Goal: Find specific page/section: Find specific page/section

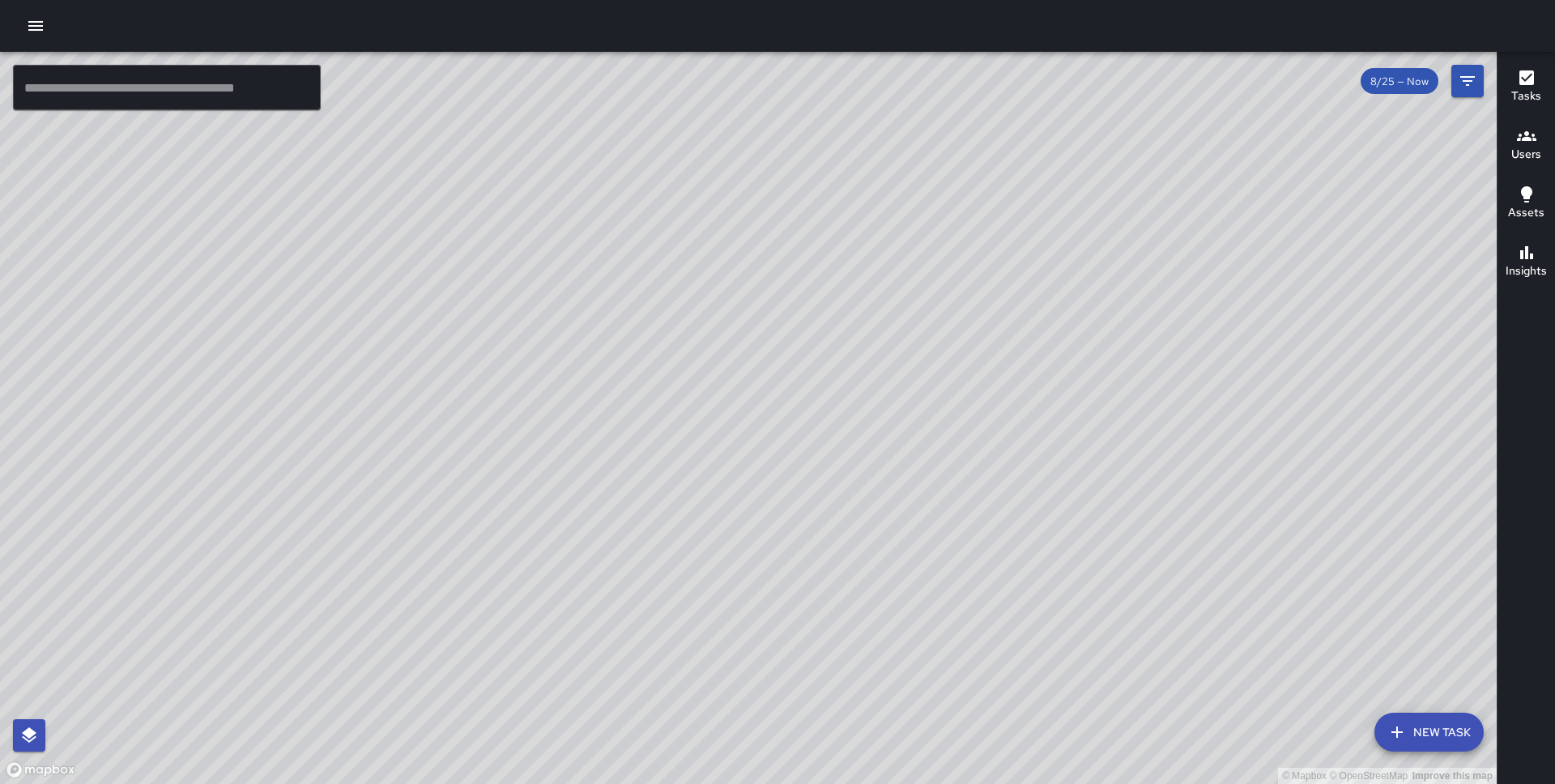
click at [23, 16] on button "button" at bounding box center [35, 26] width 33 height 33
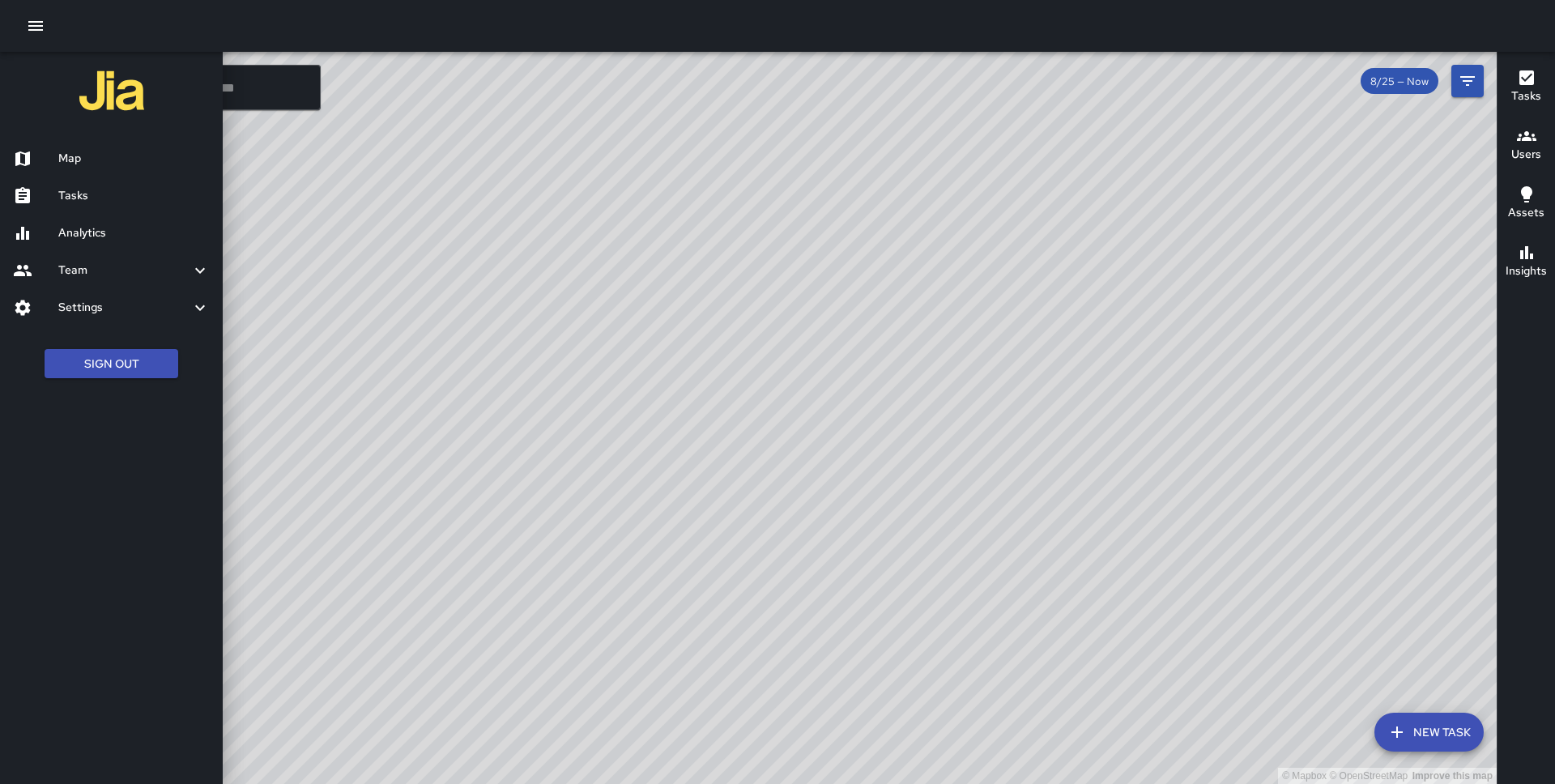
click at [87, 200] on h6 "Tasks" at bounding box center [133, 196] width 151 height 18
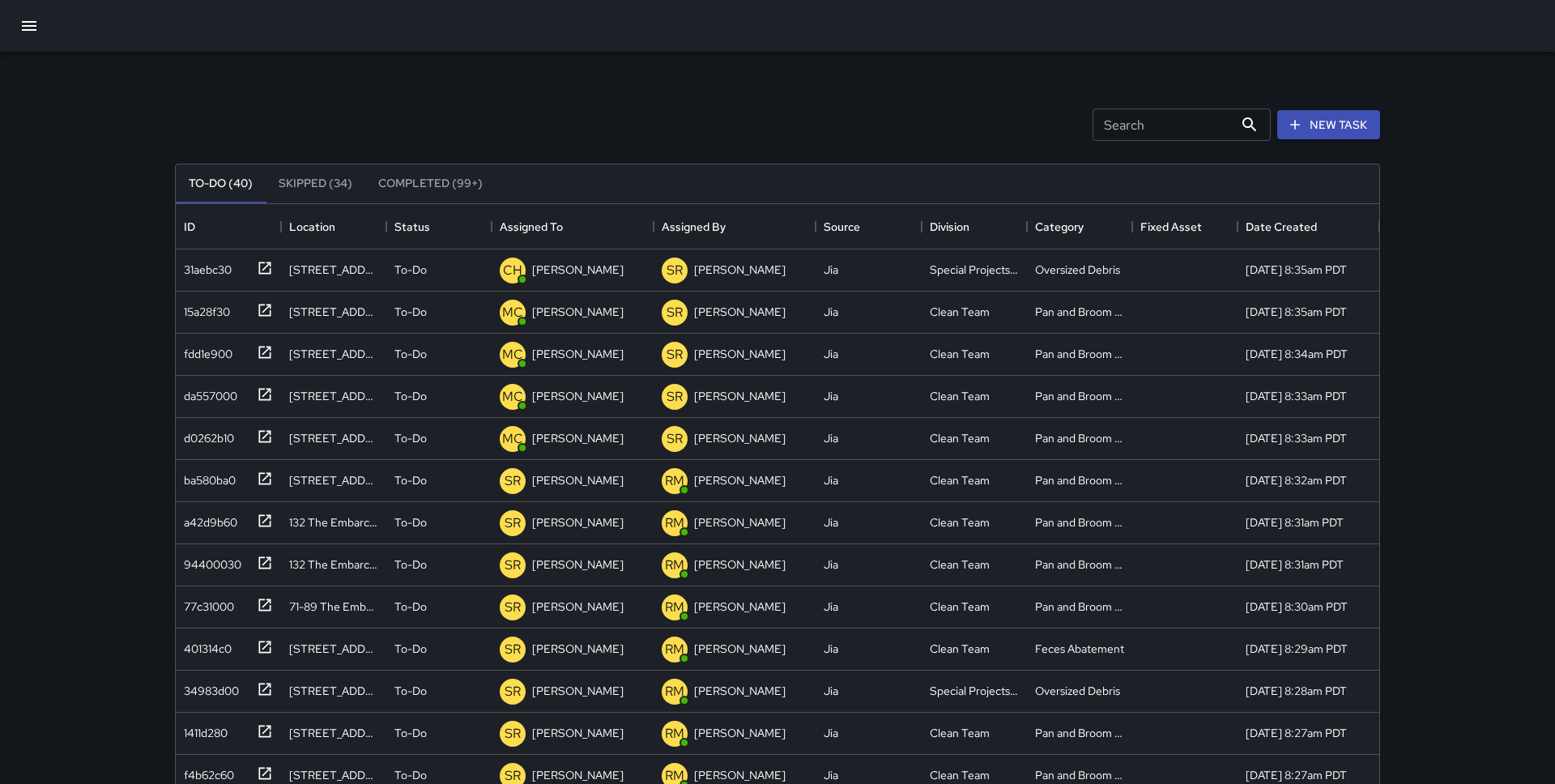
click at [33, 8] on button "button" at bounding box center [29, 26] width 39 height 39
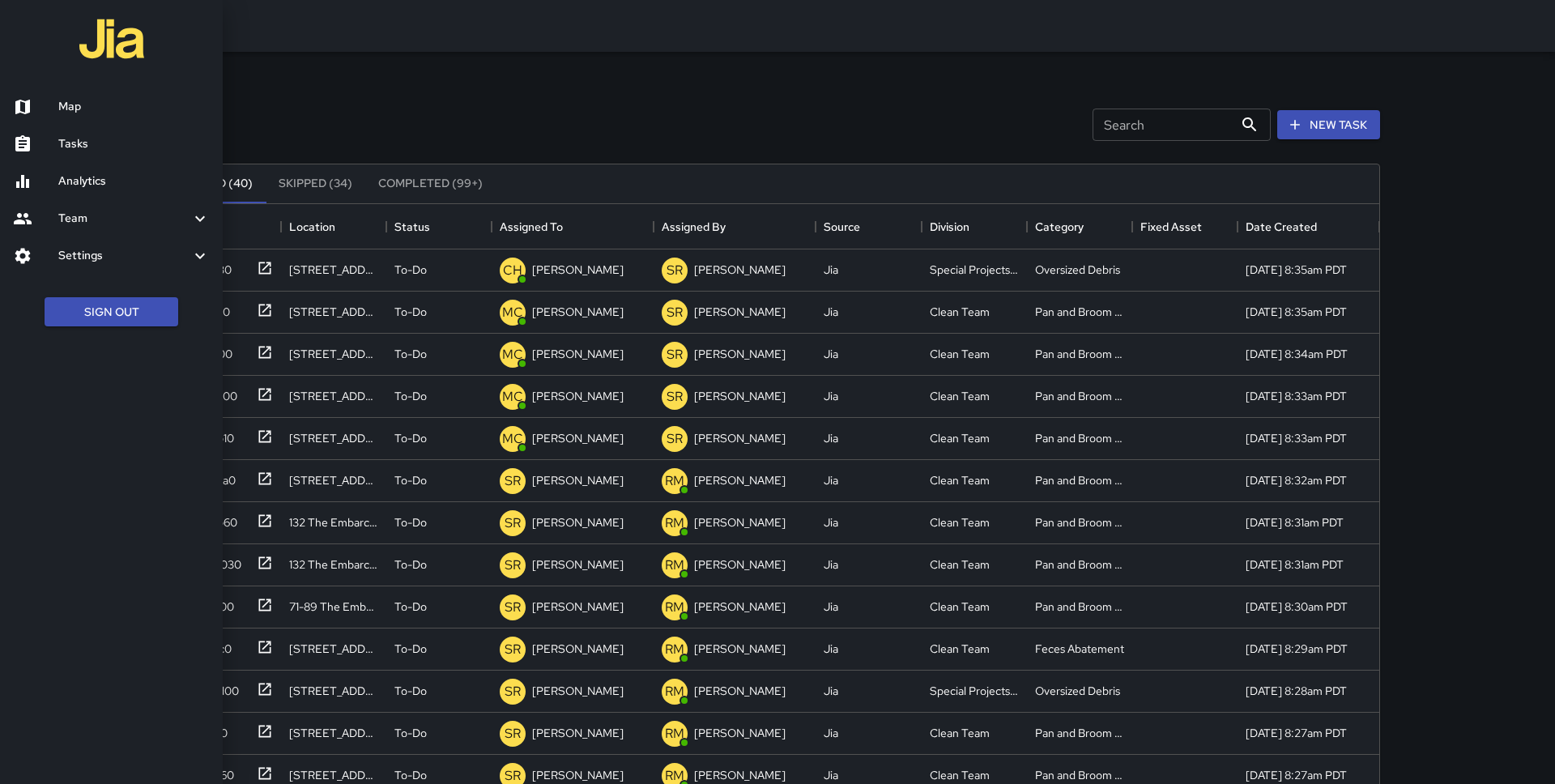
click at [92, 92] on link "Map" at bounding box center [111, 107] width 223 height 37
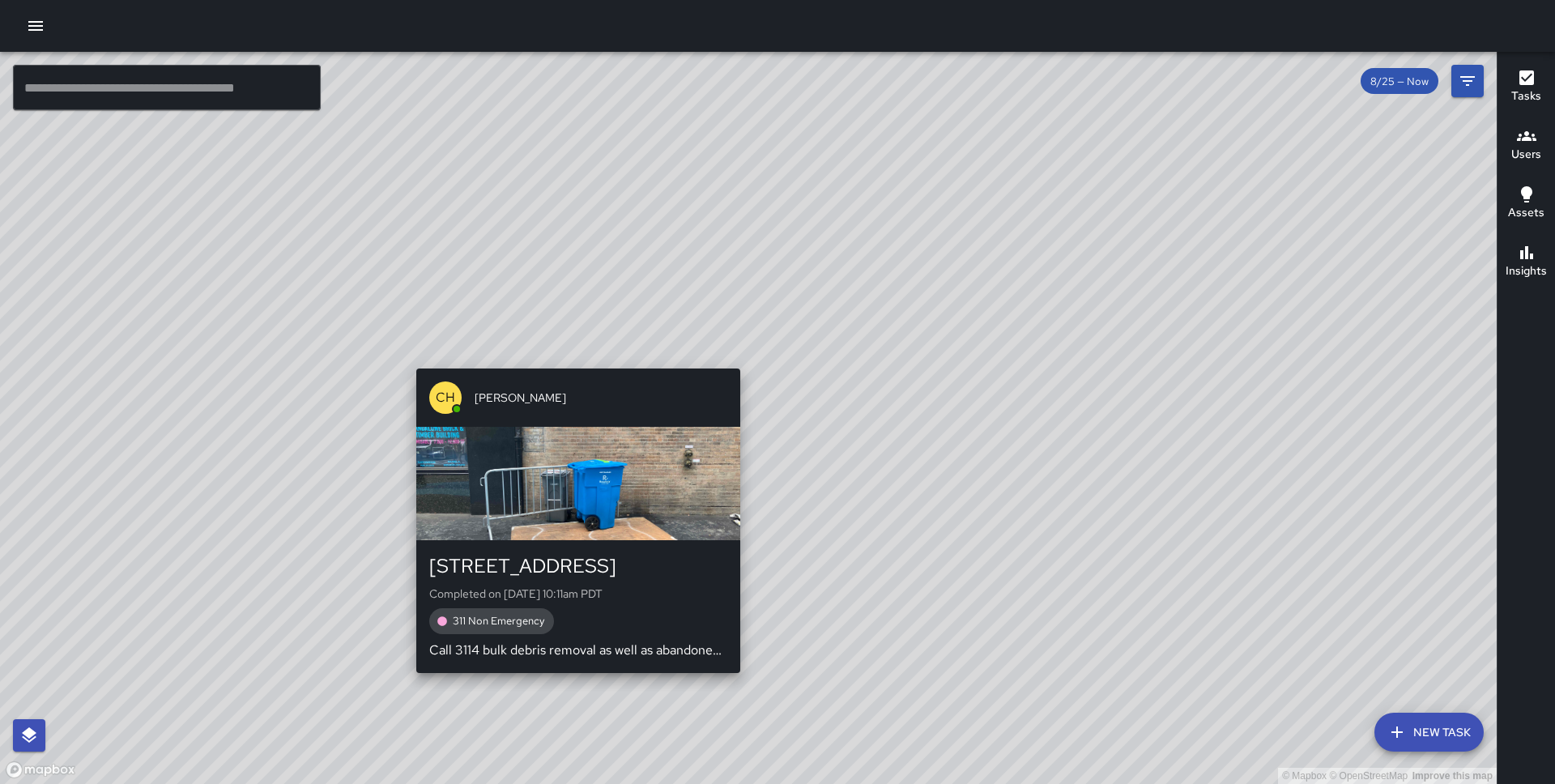
click at [571, 357] on div "© Mapbox © OpenStreetMap Improve this map CH Chris Hoffman 199 Leidesdorff Stre…" at bounding box center [748, 418] width 1497 height 732
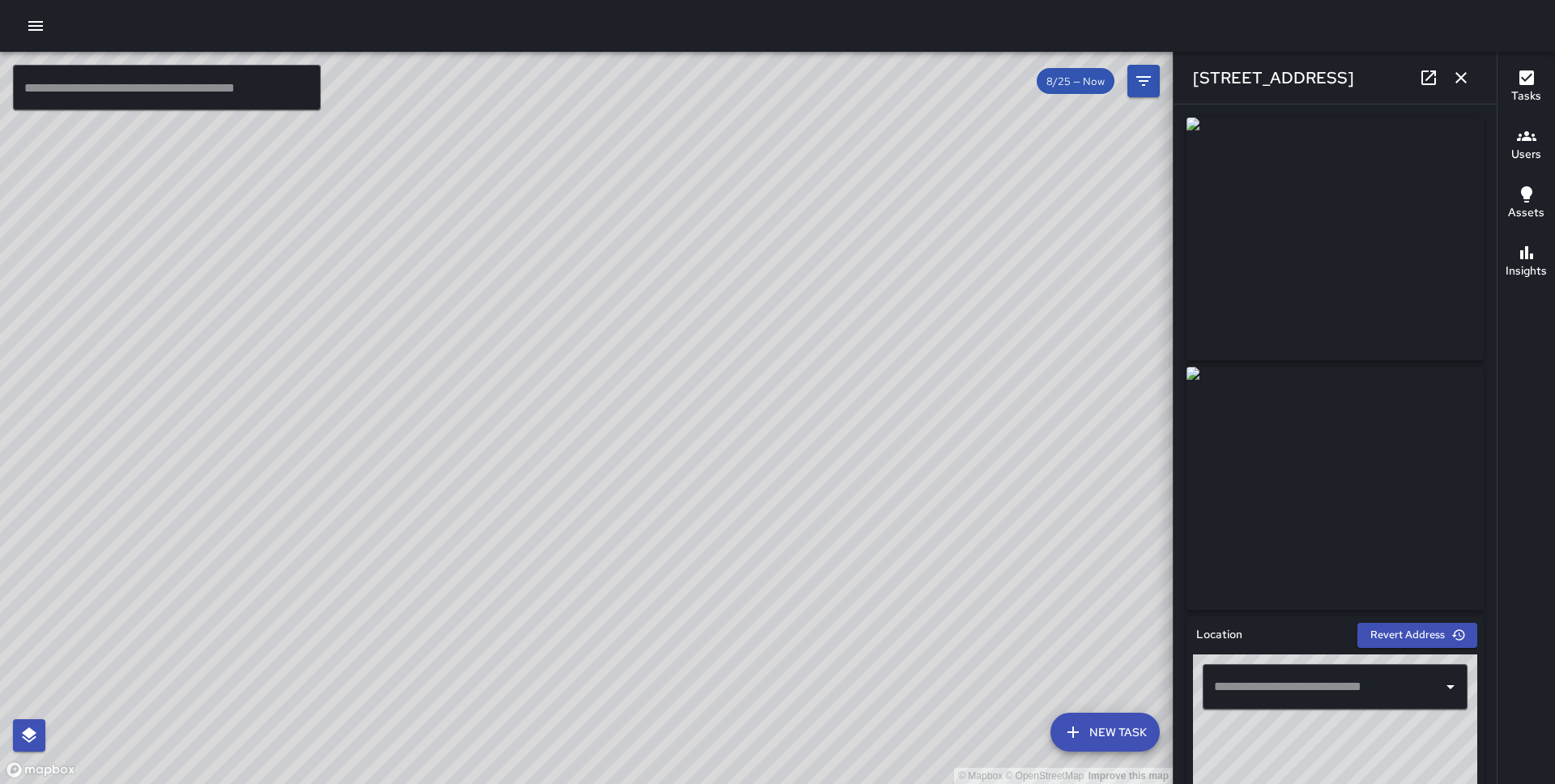
type input "**********"
click at [1462, 71] on icon "button" at bounding box center [1461, 78] width 19 height 19
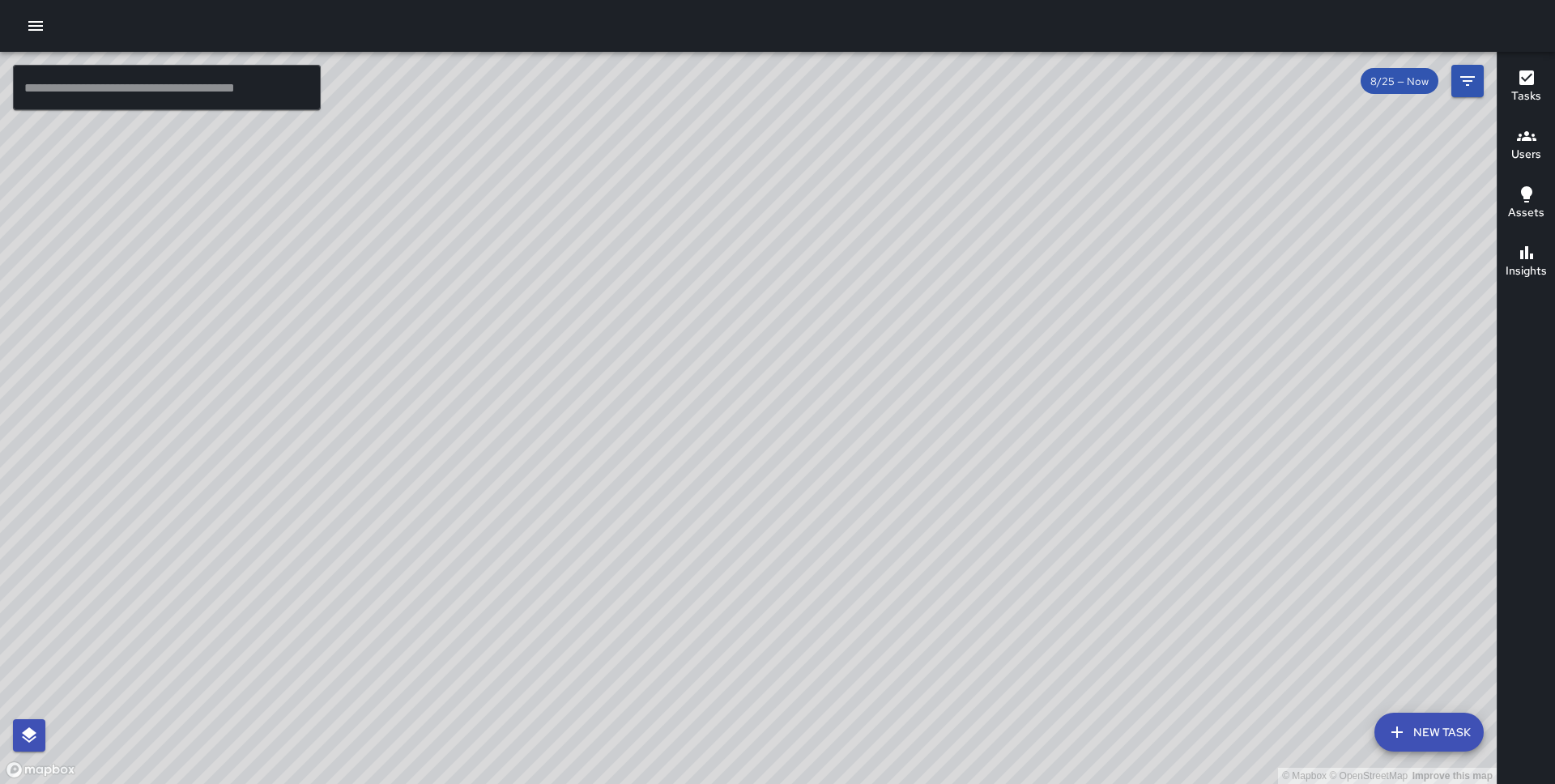
drag, startPoint x: 1001, startPoint y: 479, endPoint x: 750, endPoint y: 237, distance: 348.7
click at [750, 237] on div "© Mapbox © OpenStreetMap Improve this map" at bounding box center [748, 418] width 1497 height 732
drag, startPoint x: 1337, startPoint y: 491, endPoint x: 995, endPoint y: 434, distance: 346.7
click at [995, 434] on div "© Mapbox © OpenStreetMap Improve this map" at bounding box center [748, 418] width 1497 height 732
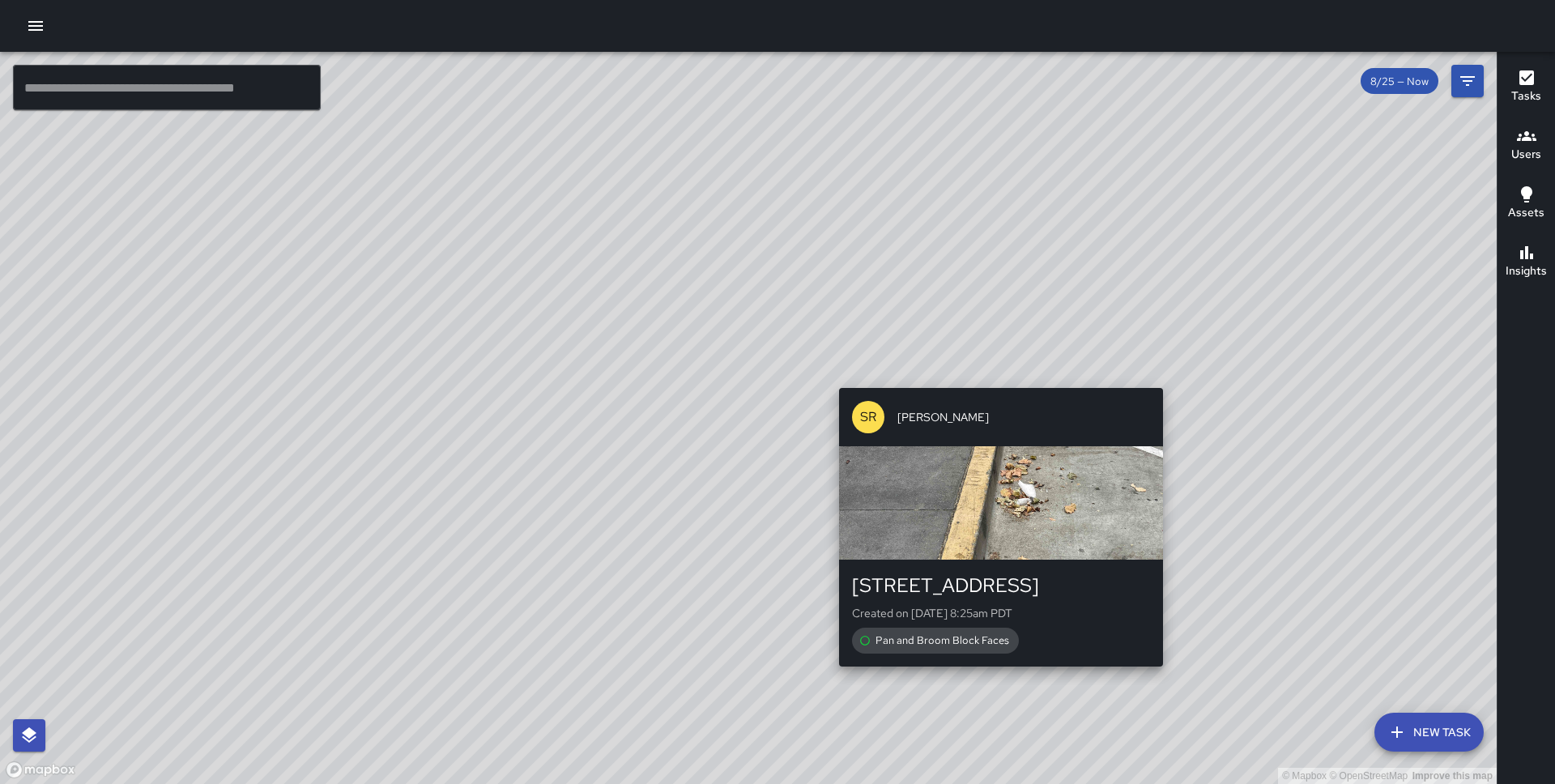
click at [997, 380] on div "© Mapbox © OpenStreetMap Improve this map SR Sandra Rosillo 124 Spear Street Cr…" at bounding box center [748, 418] width 1497 height 732
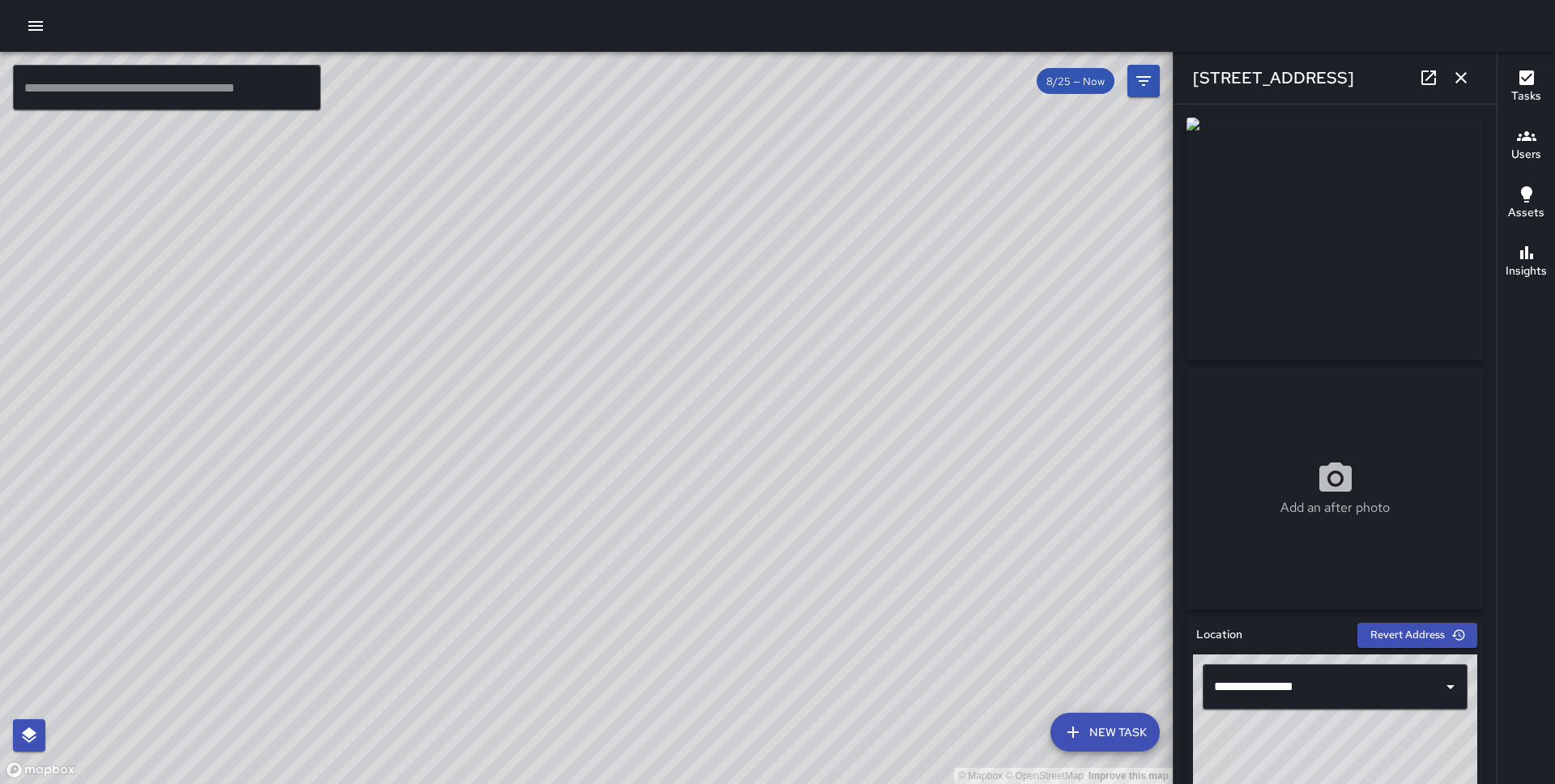
drag, startPoint x: 1376, startPoint y: 748, endPoint x: 1265, endPoint y: 783, distance: 116.4
click at [1265, 783] on div "© Mapbox © OpenStreetMap Improve this map" at bounding box center [1336, 755] width 285 height 202
type input "**********"
click at [1467, 81] on icon "button" at bounding box center [1461, 78] width 19 height 19
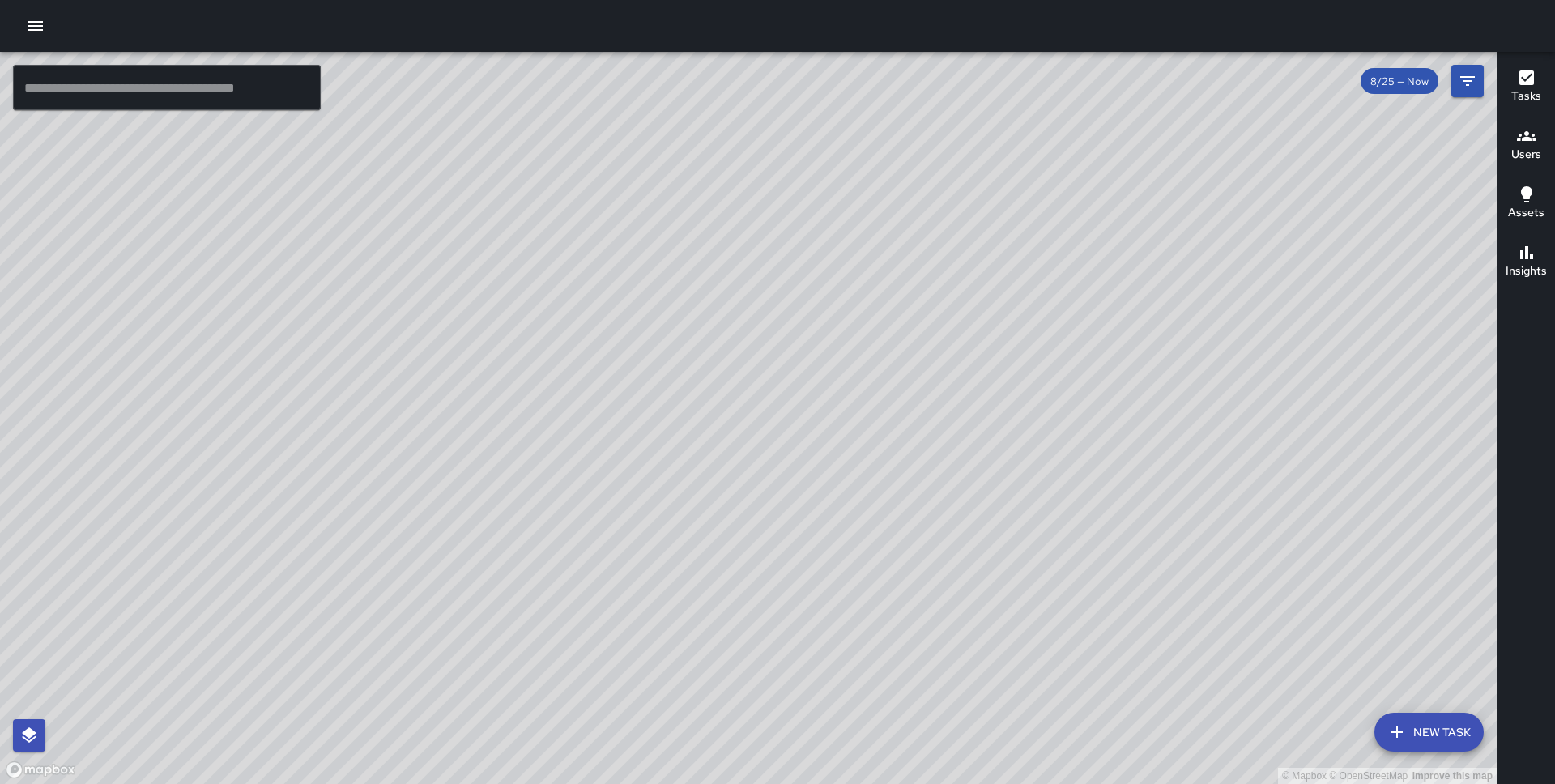
drag, startPoint x: 982, startPoint y: 369, endPoint x: 956, endPoint y: 643, distance: 275.2
click at [956, 643] on div "© Mapbox © OpenStreetMap Improve this map" at bounding box center [748, 418] width 1497 height 732
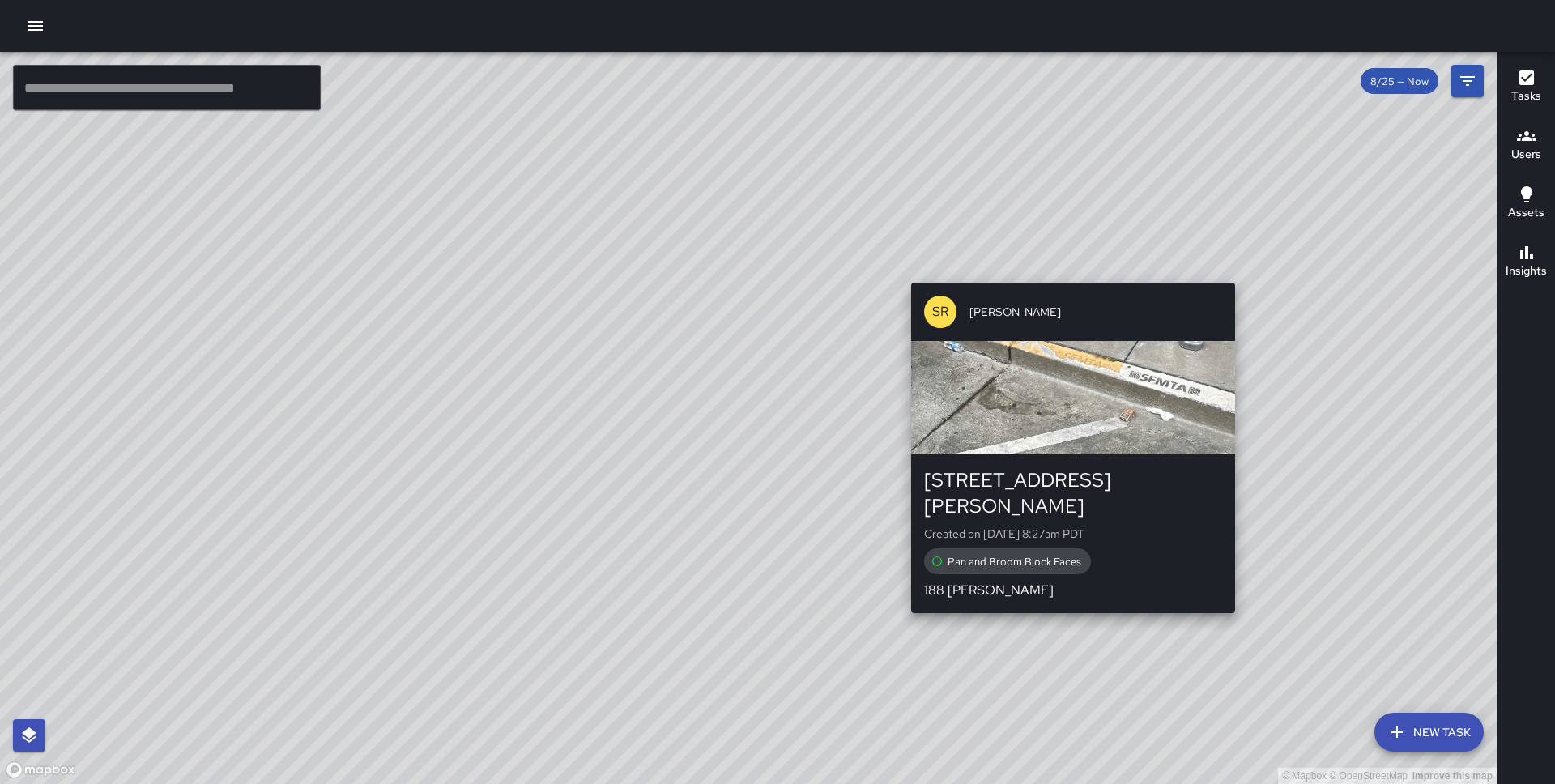
click at [1067, 599] on div "© Mapbox © OpenStreetMap Improve this map SR Sandra Rosillo 177 Steuart Street …" at bounding box center [748, 418] width 1497 height 732
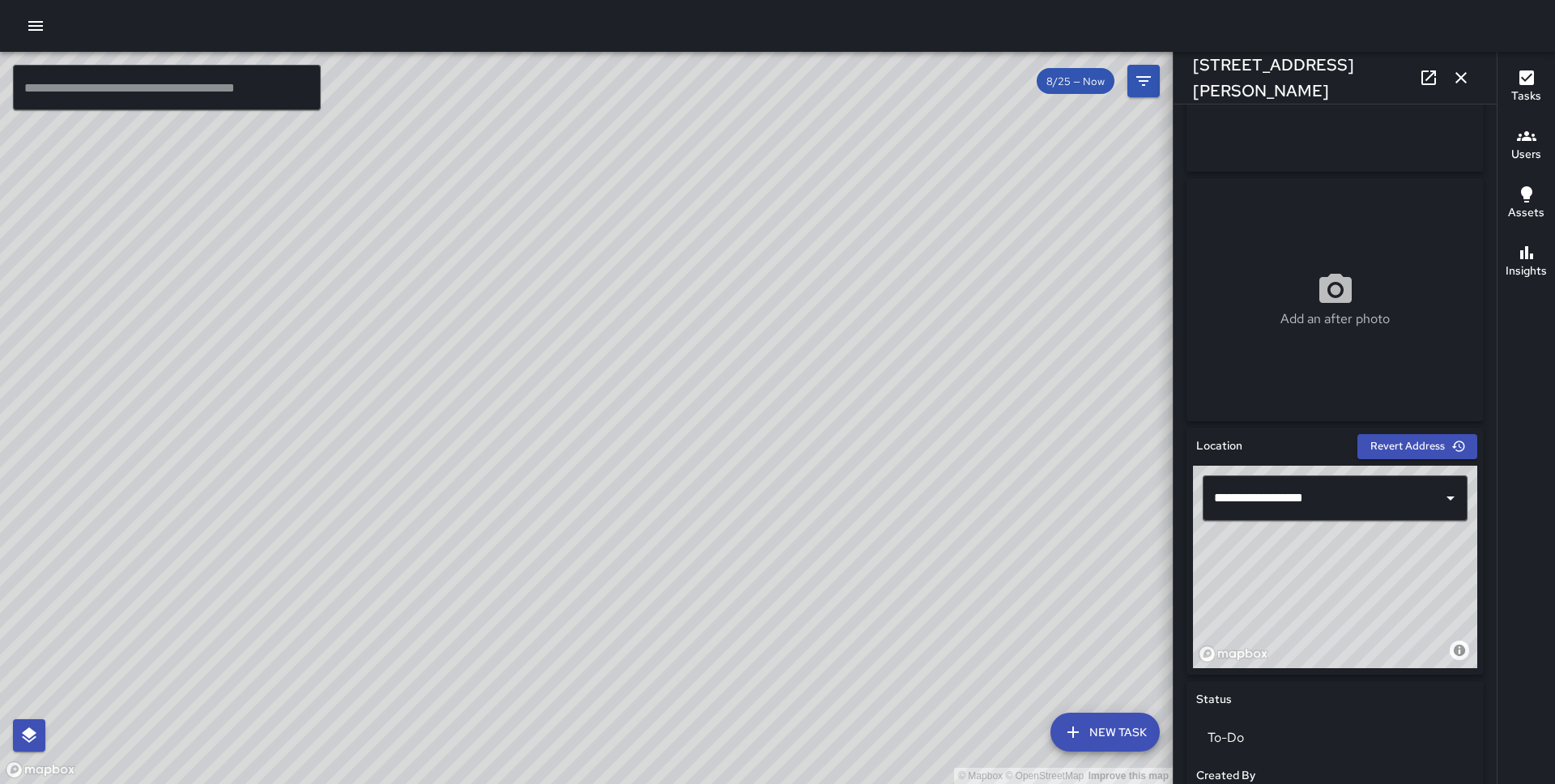
scroll to position [191, 0]
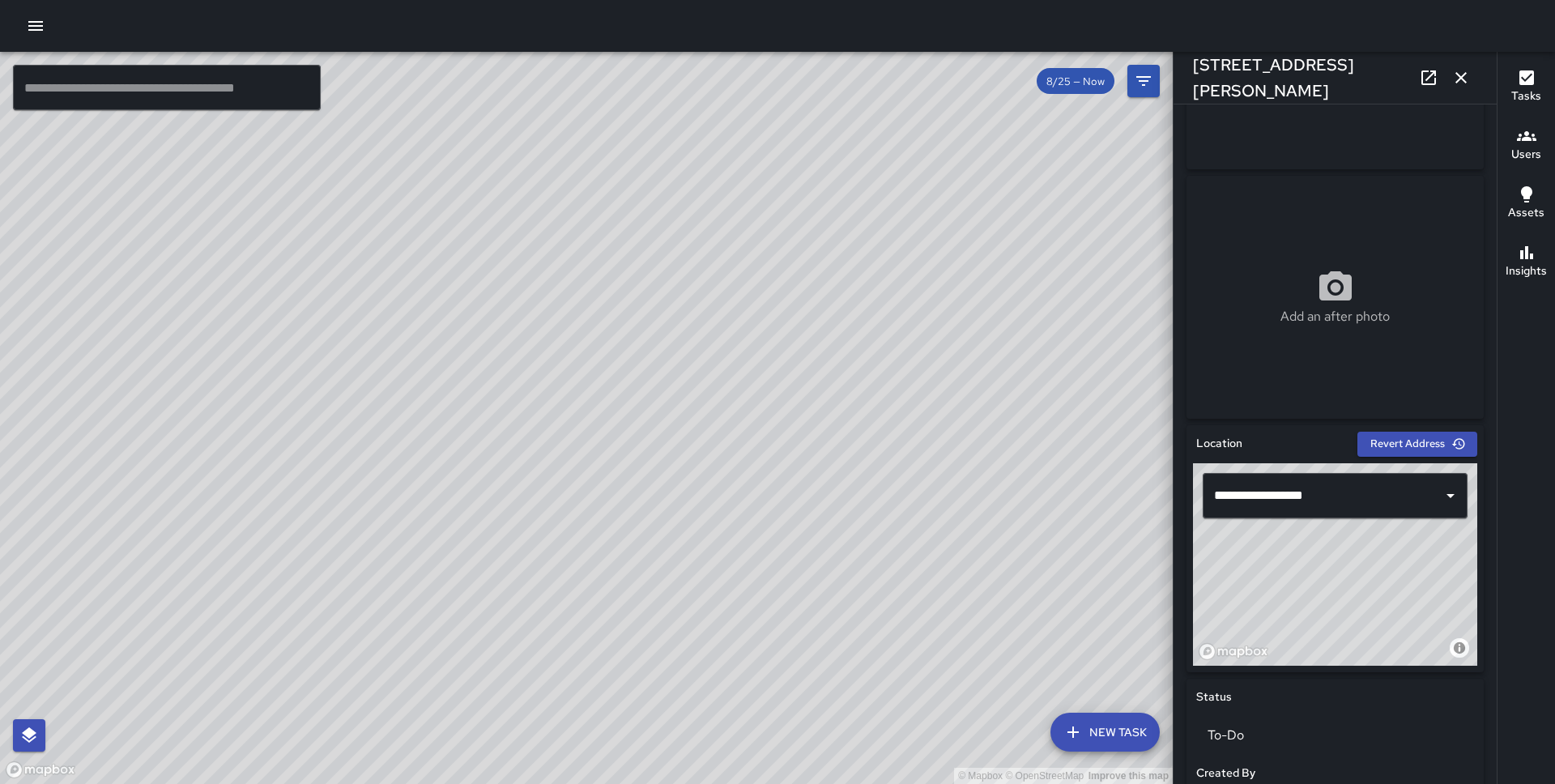
drag, startPoint x: 1384, startPoint y: 581, endPoint x: 1366, endPoint y: 618, distance: 41.1
click at [1366, 618] on div "© Mapbox © OpenStreetMap Improve this map" at bounding box center [1336, 564] width 285 height 202
drag, startPoint x: 1360, startPoint y: 598, endPoint x: 1334, endPoint y: 598, distance: 26.0
click at [1334, 598] on div "© Mapbox © OpenStreetMap Improve this map" at bounding box center [1336, 564] width 285 height 202
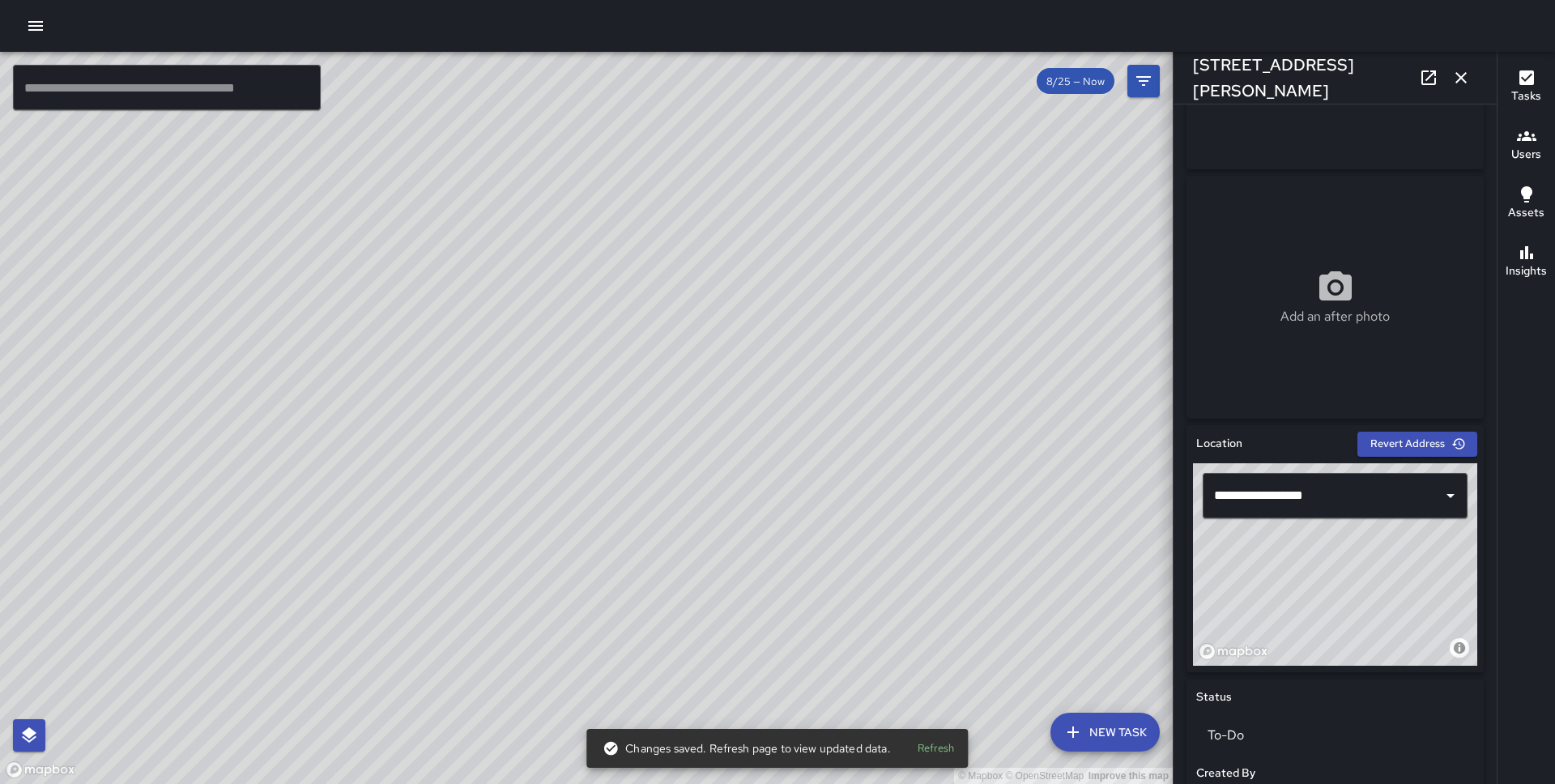
drag, startPoint x: 1334, startPoint y: 598, endPoint x: 1379, endPoint y: 552, distance: 64.4
click at [1379, 552] on div "© Mapbox © OpenStreetMap Improve this map" at bounding box center [1336, 564] width 285 height 202
drag, startPoint x: 1379, startPoint y: 552, endPoint x: 1406, endPoint y: 525, distance: 38.2
click at [1406, 525] on div "**********" at bounding box center [1336, 564] width 285 height 202
drag, startPoint x: 1387, startPoint y: 559, endPoint x: 1383, endPoint y: 612, distance: 53.2
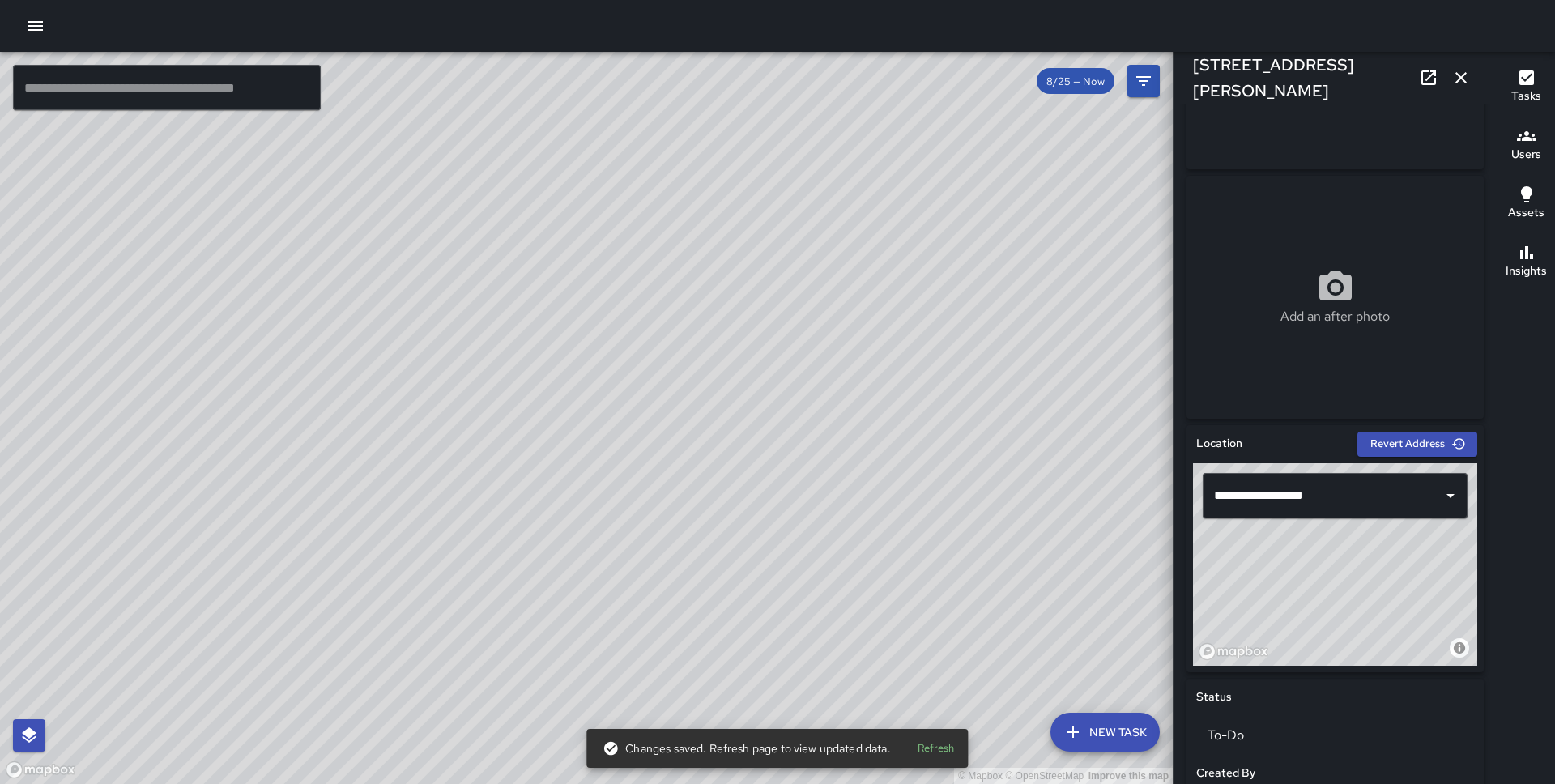
click at [1383, 612] on div "© Mapbox © OpenStreetMap Improve this map" at bounding box center [1336, 564] width 285 height 202
click at [1225, 497] on input "**********" at bounding box center [1313, 495] width 205 height 31
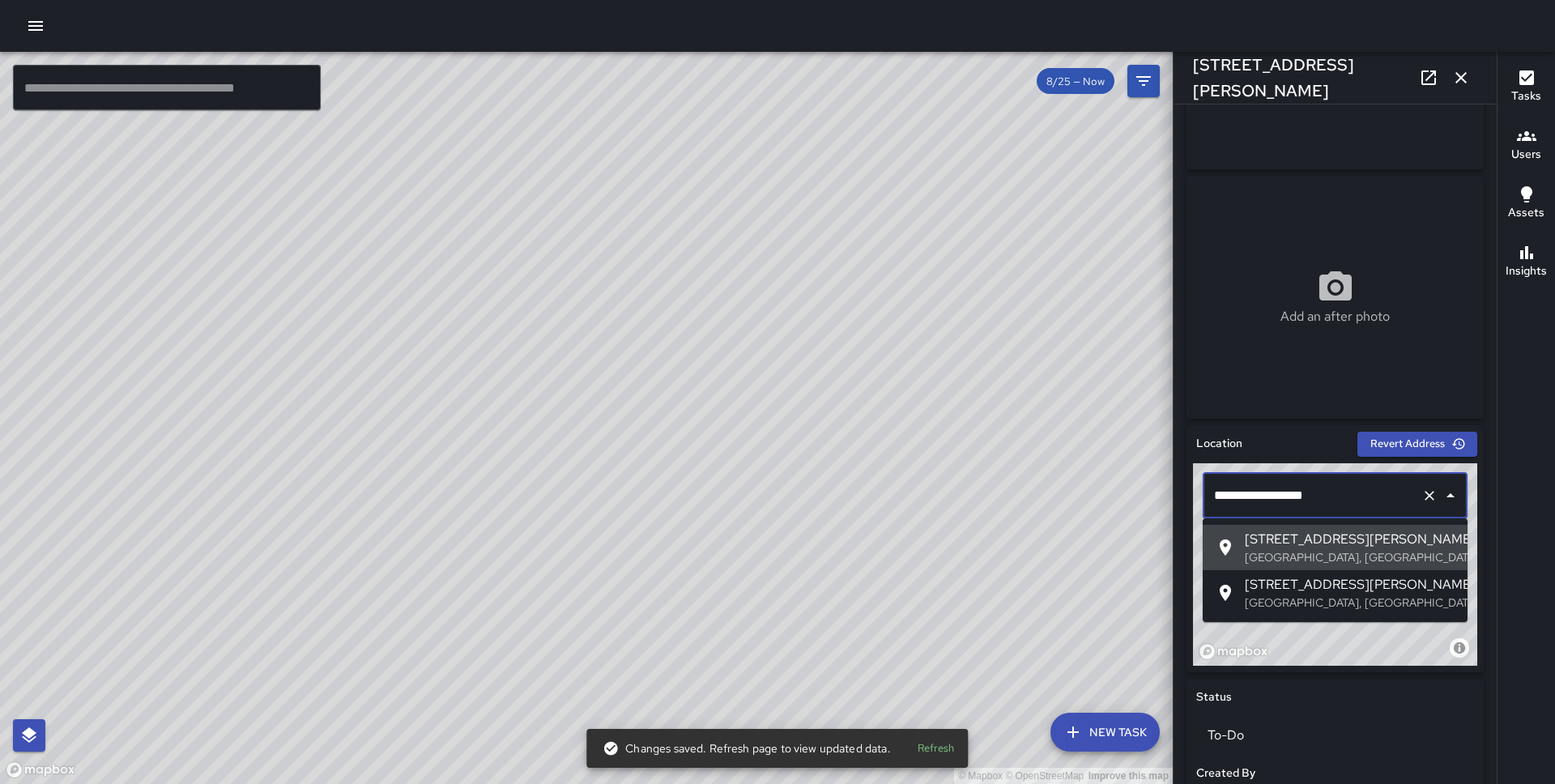
click at [1232, 496] on input "**********" at bounding box center [1313, 495] width 205 height 31
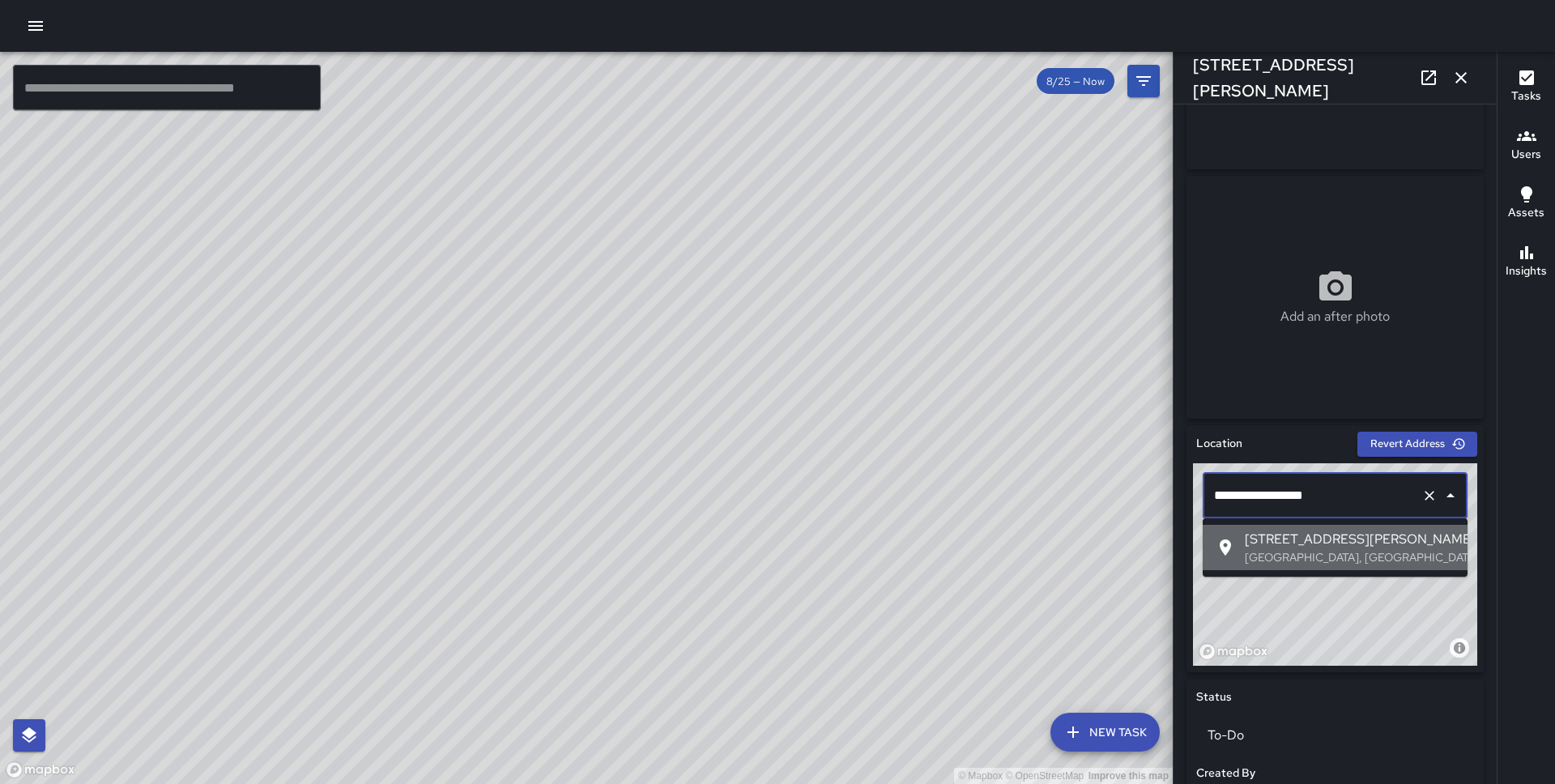
click at [1264, 544] on span "188 Steuart Street" at bounding box center [1349, 539] width 210 height 19
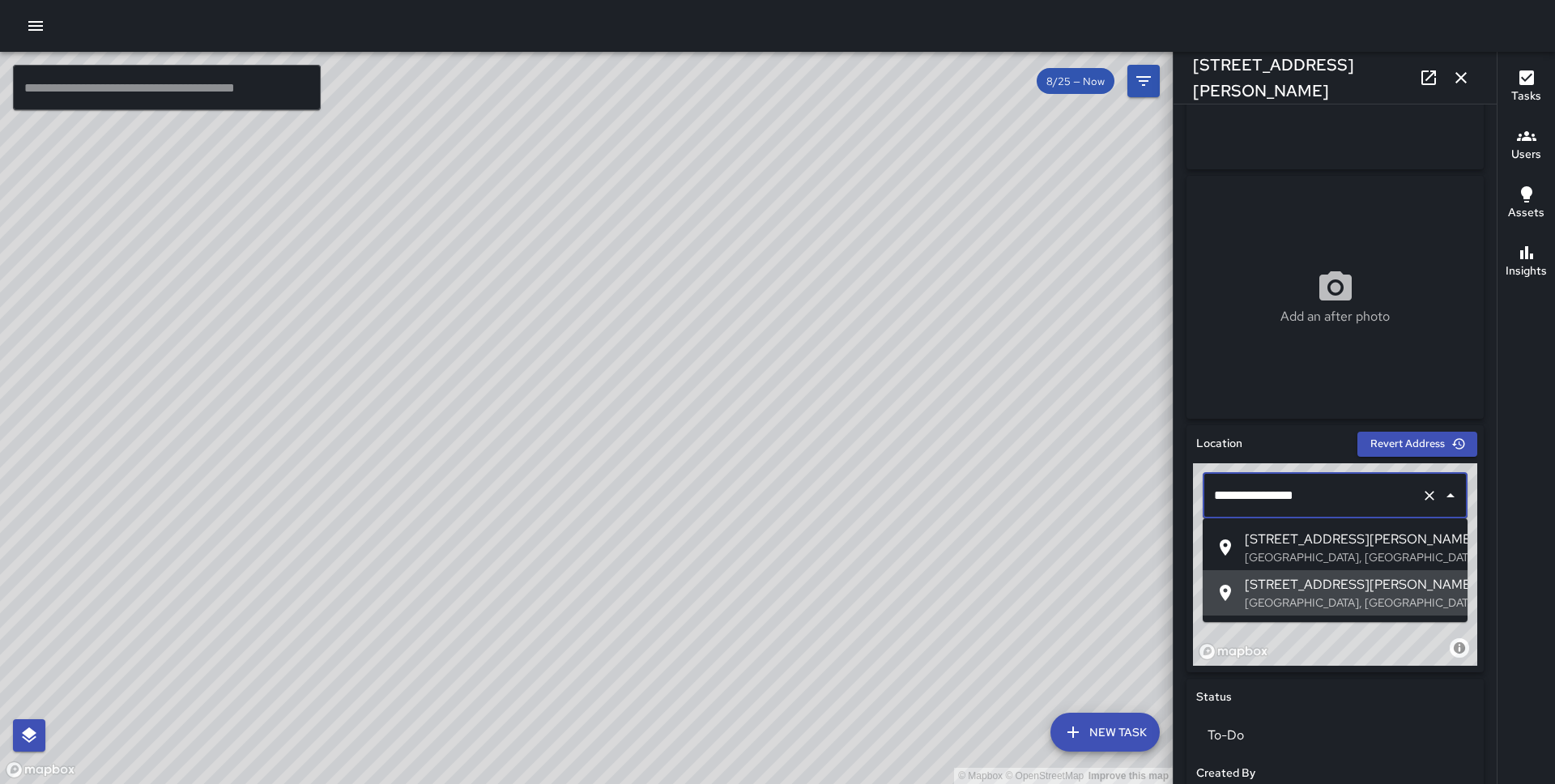
click at [1219, 491] on input "**********" at bounding box center [1313, 495] width 205 height 31
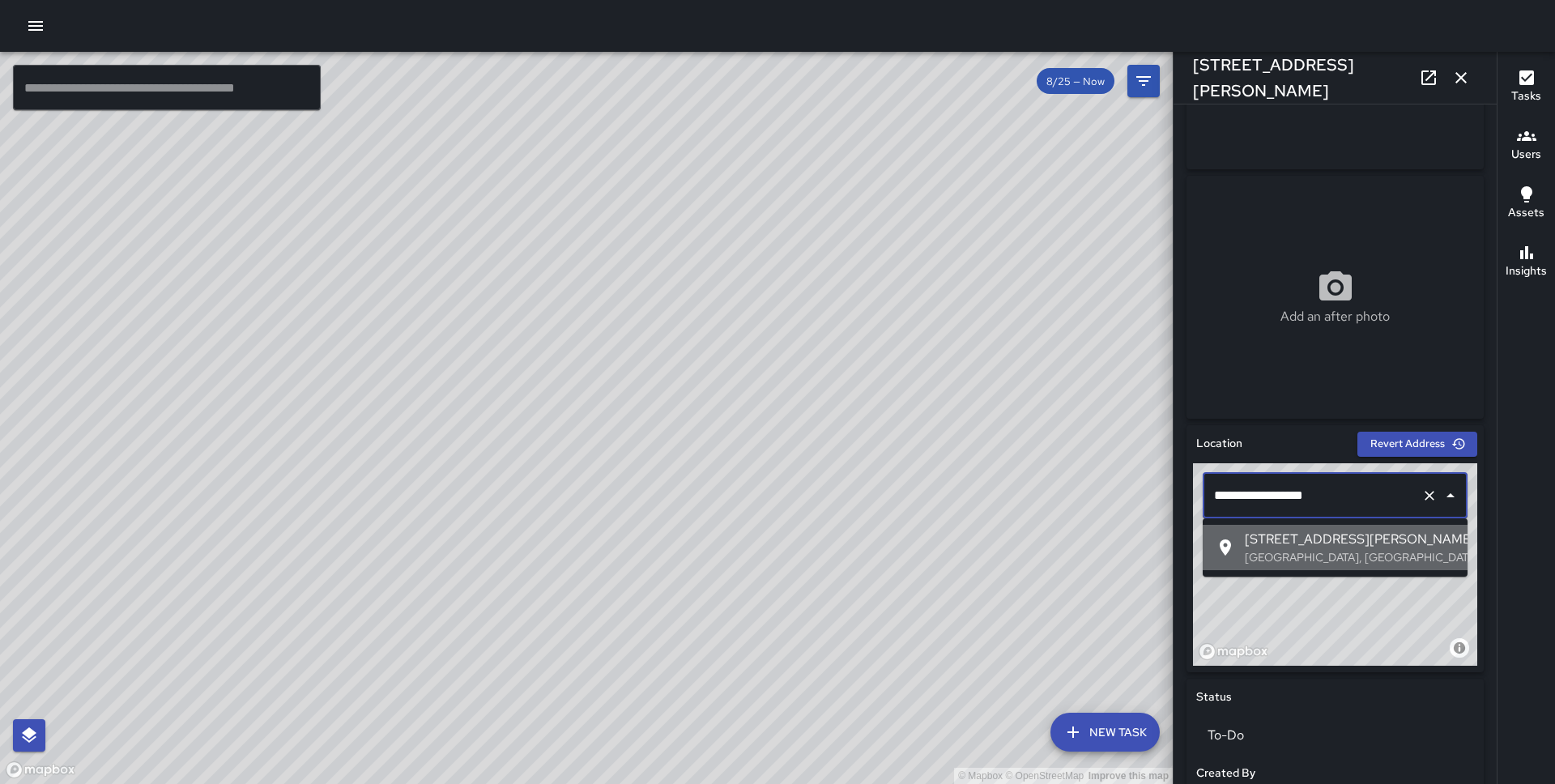
click at [1273, 556] on p "San Francisco, CA, USA" at bounding box center [1349, 557] width 210 height 16
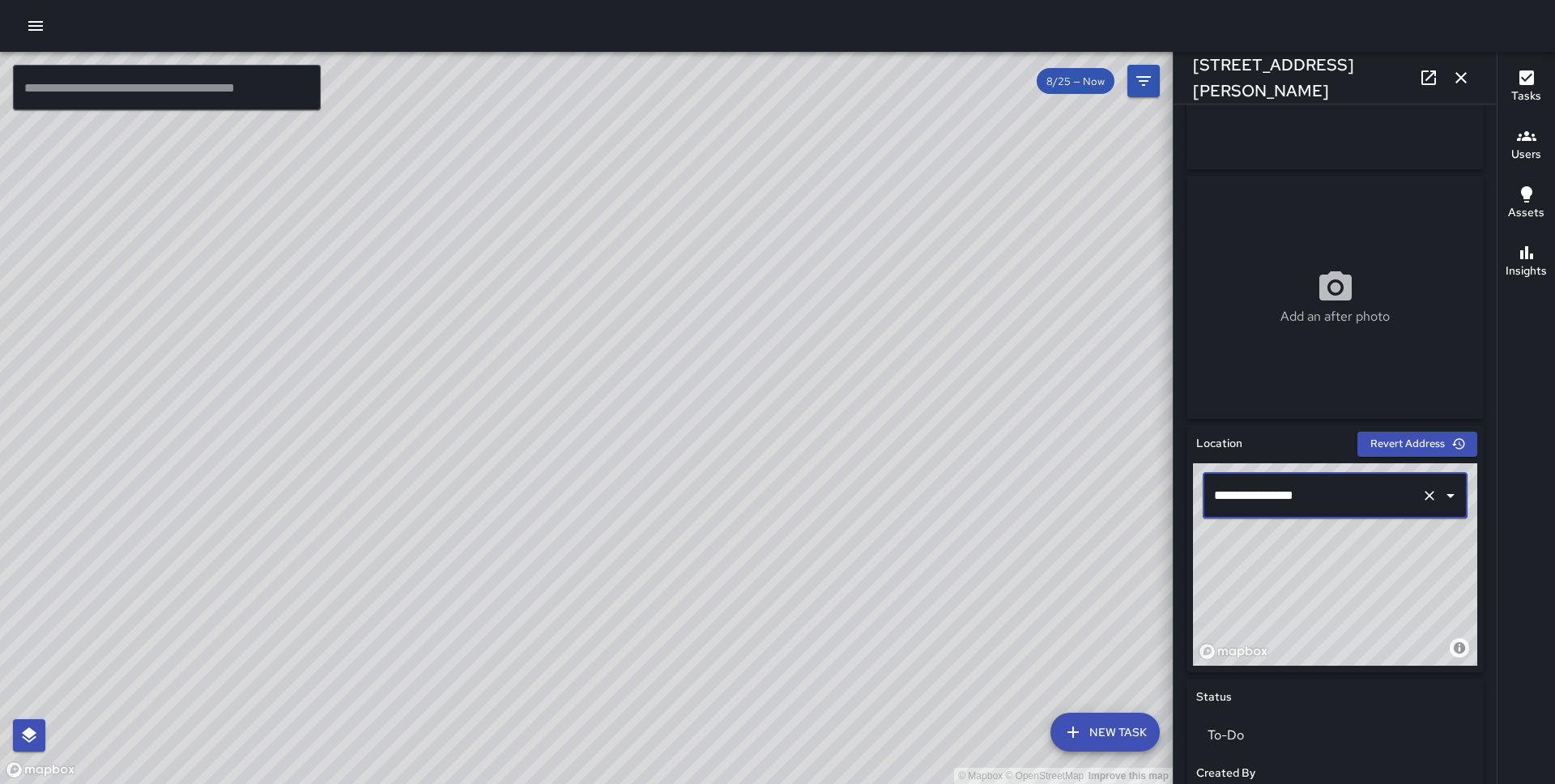
click at [1218, 492] on input "**********" at bounding box center [1313, 495] width 205 height 31
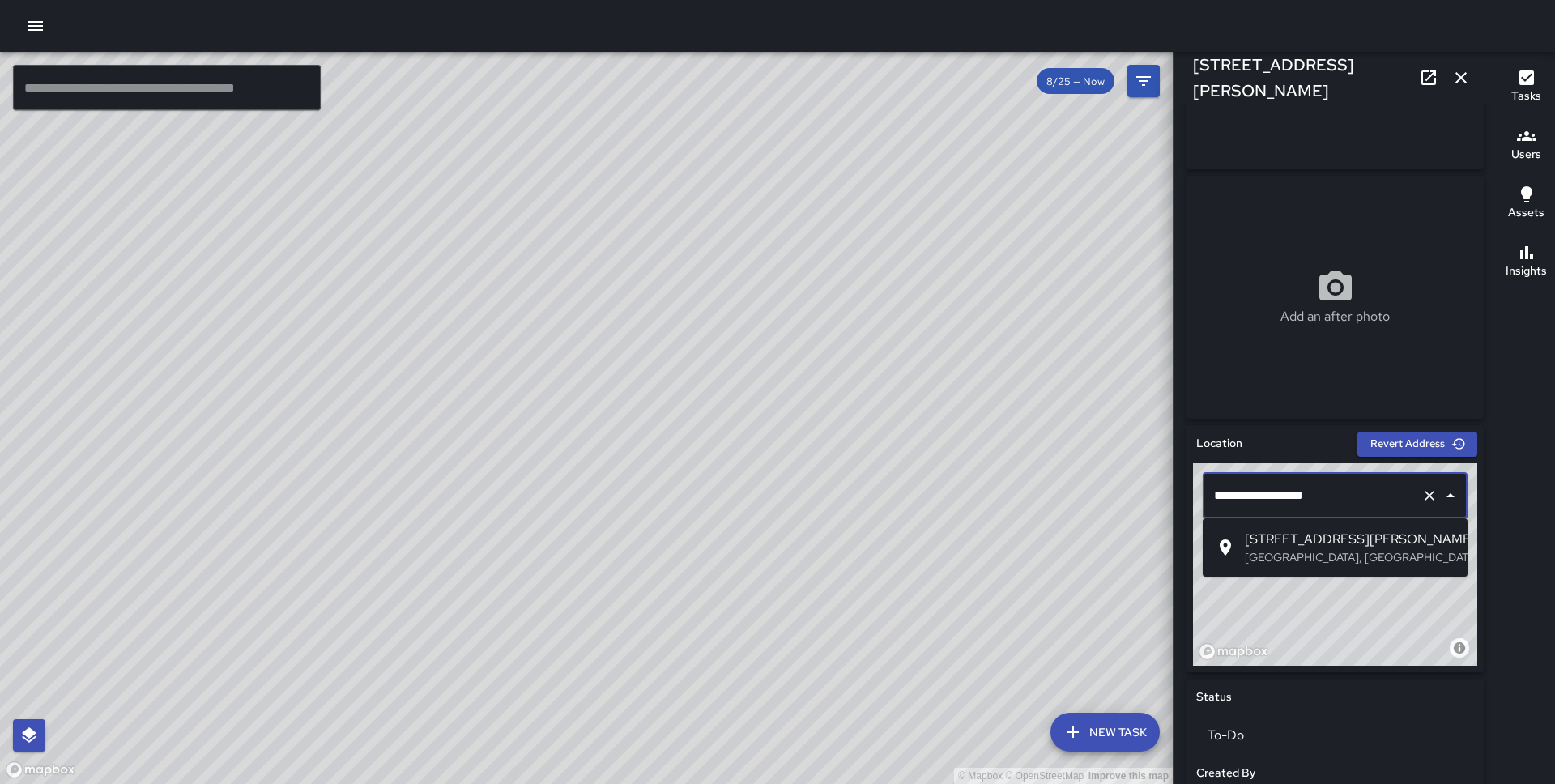
click at [1285, 552] on p "San Francisco, CA, USA" at bounding box center [1349, 557] width 210 height 16
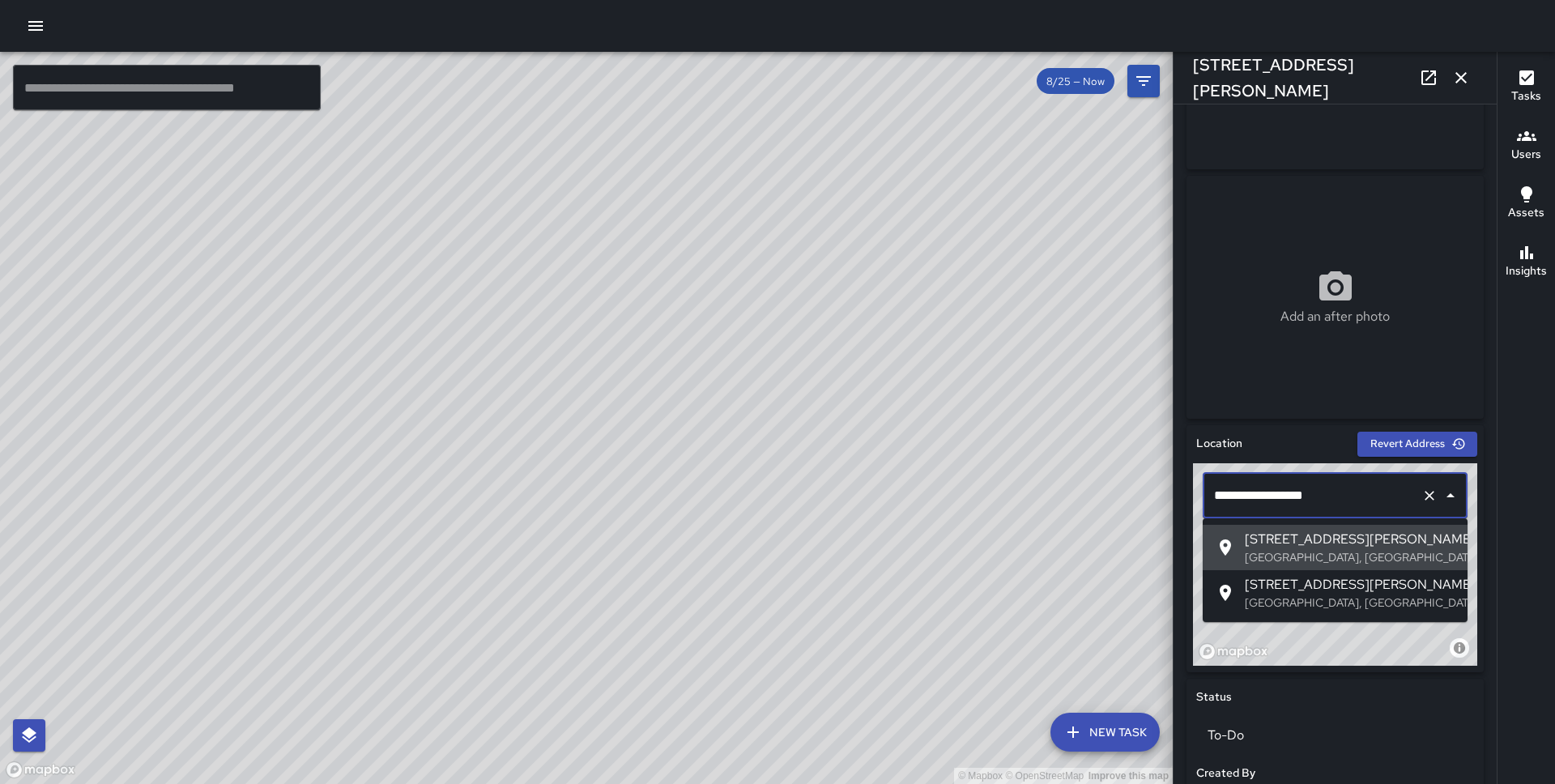
click at [1224, 491] on input "**********" at bounding box center [1313, 495] width 205 height 31
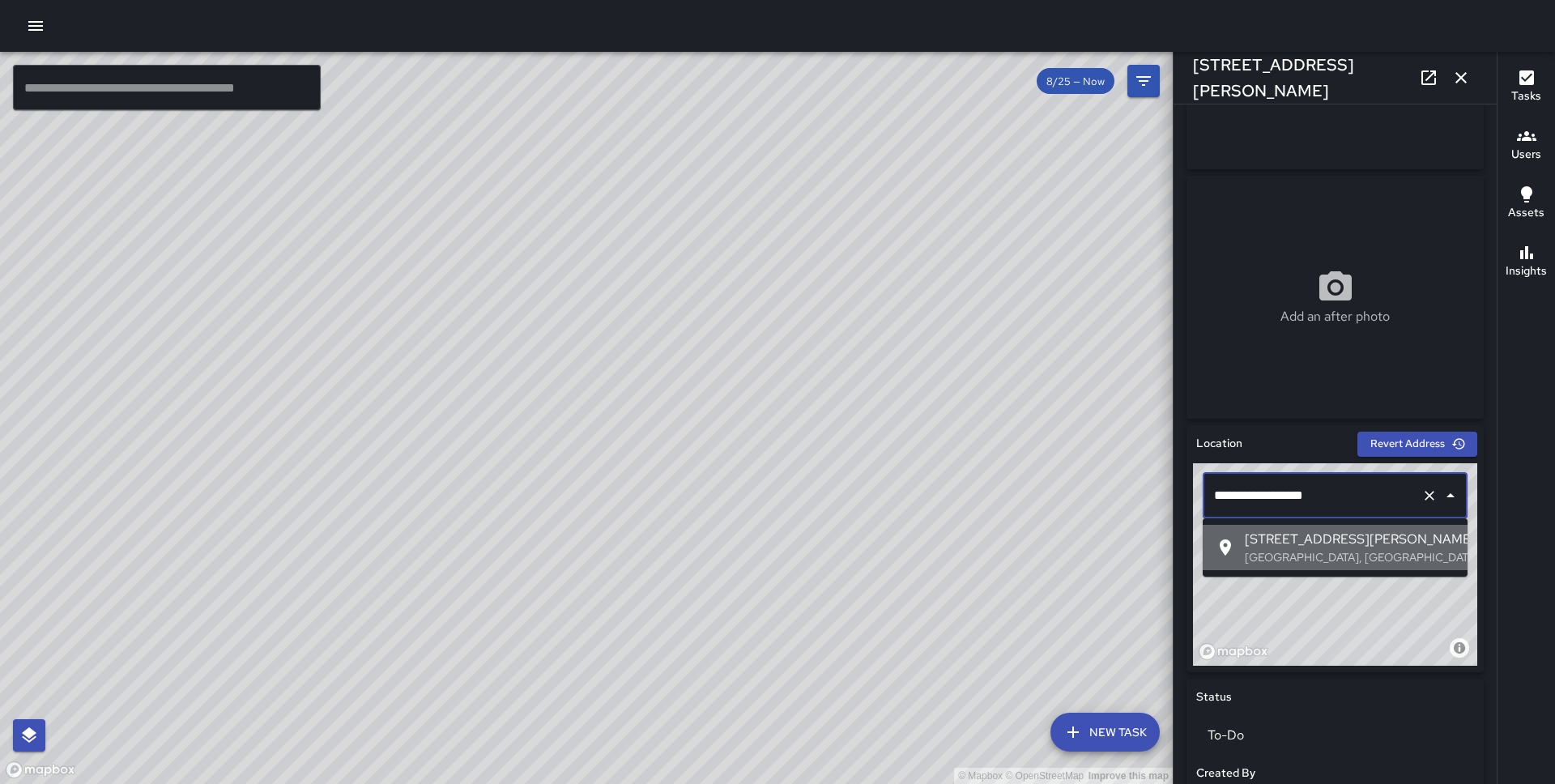
click at [1245, 535] on span "177 Steuart Street" at bounding box center [1349, 539] width 210 height 19
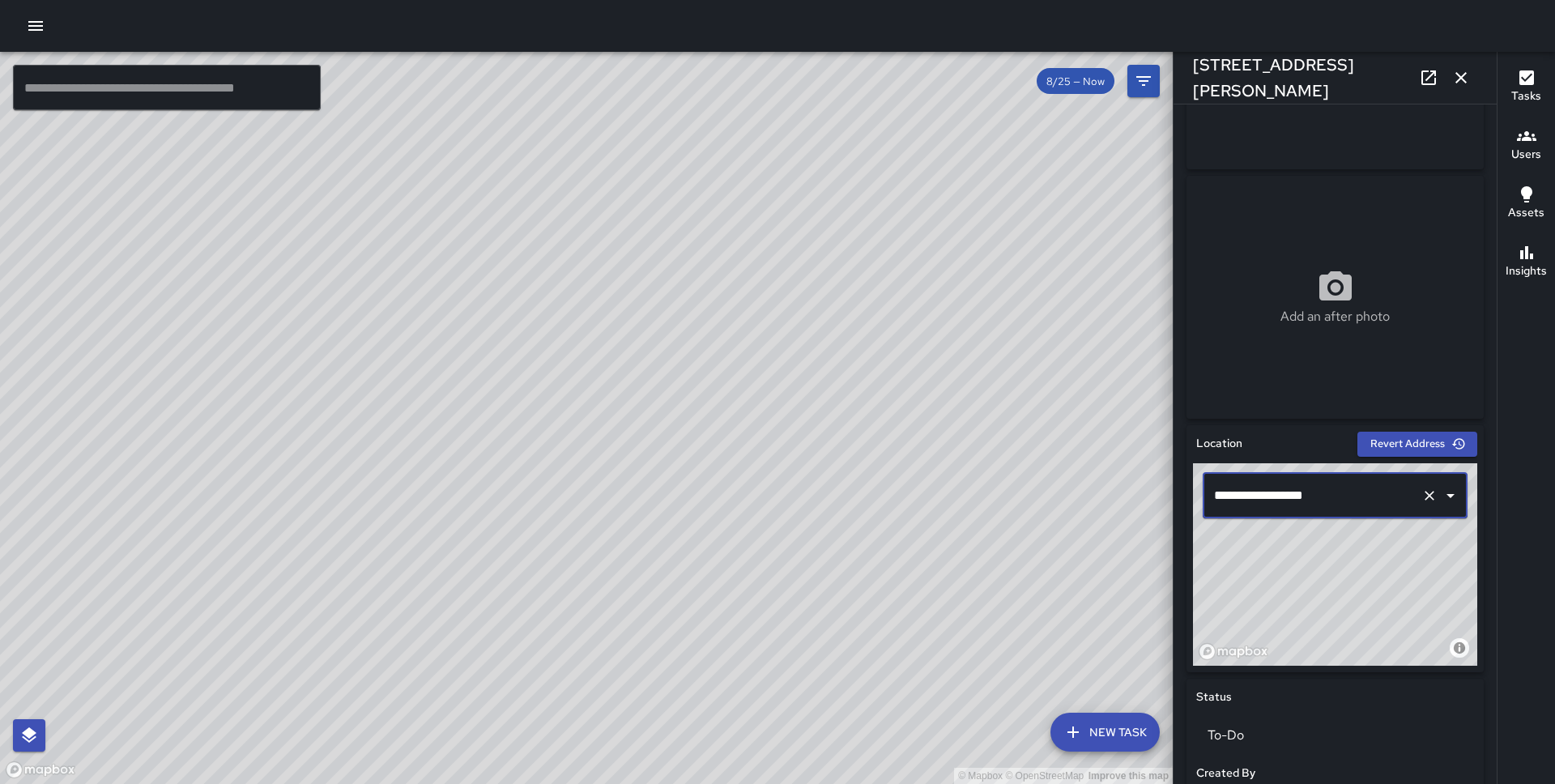
type input "**********"
drag, startPoint x: 1397, startPoint y: 605, endPoint x: 1462, endPoint y: 566, distance: 75.8
click at [1462, 566] on div "© Mapbox © OpenStreetMap Improve this map" at bounding box center [1336, 564] width 285 height 202
click at [1454, 71] on icon "button" at bounding box center [1461, 78] width 19 height 19
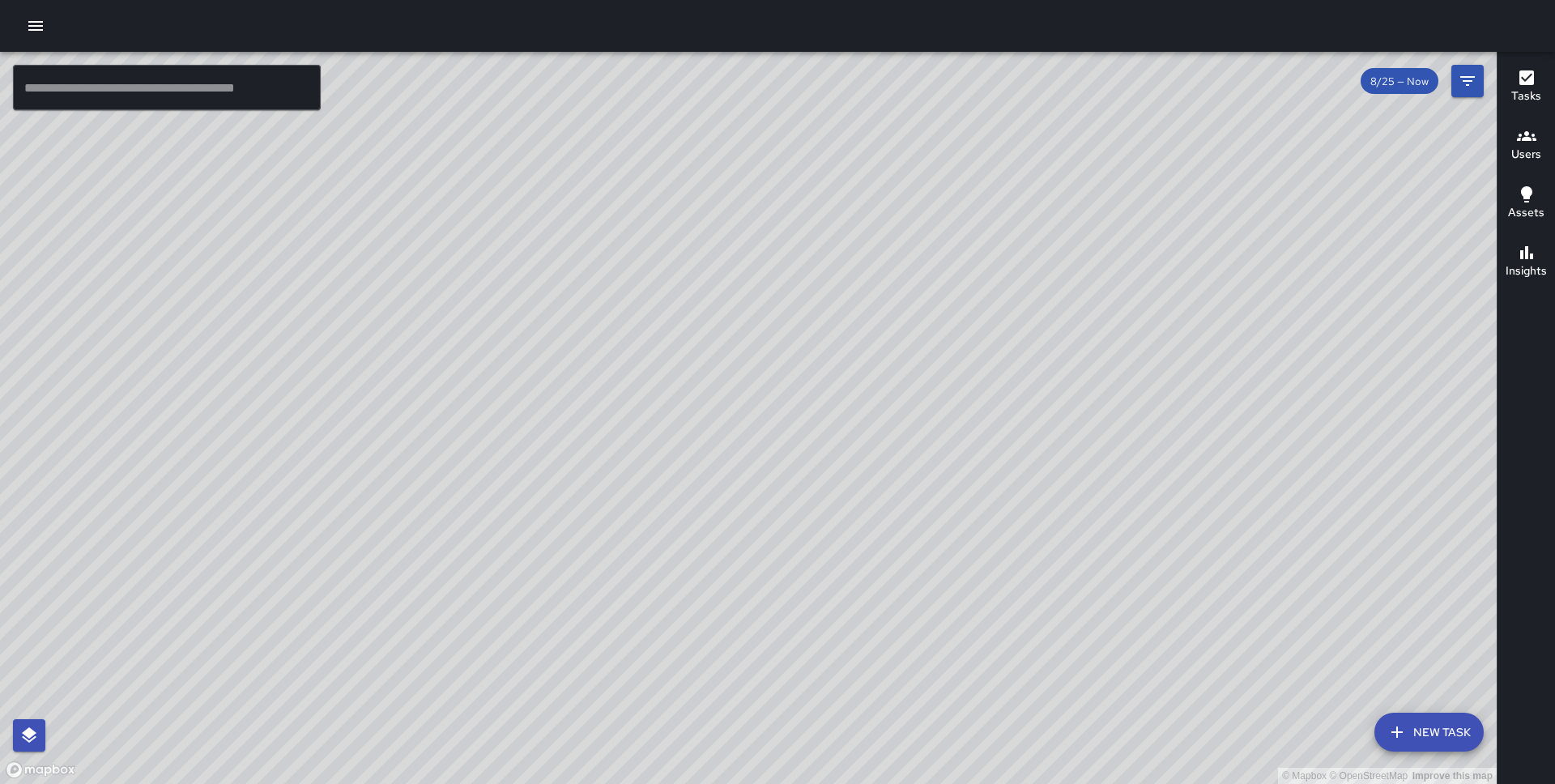
drag, startPoint x: 743, startPoint y: 303, endPoint x: 849, endPoint y: 442, distance: 174.8
click at [849, 442] on div "© Mapbox © OpenStreetMap Improve this map" at bounding box center [748, 418] width 1497 height 732
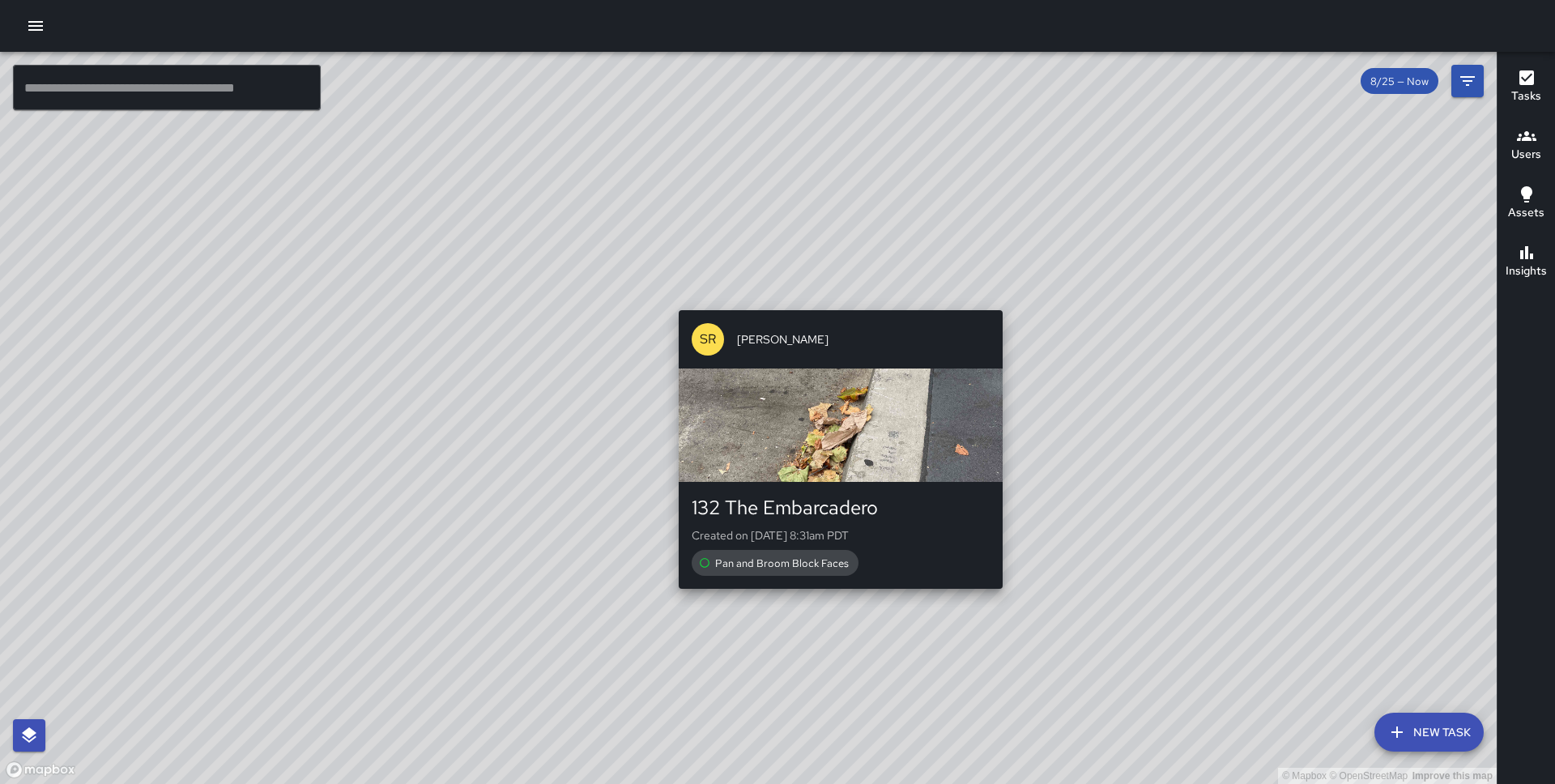
click at [836, 298] on div "© Mapbox © OpenStreetMap Improve this map SR Sandra Rosillo 132 The Embarcadero…" at bounding box center [748, 418] width 1497 height 732
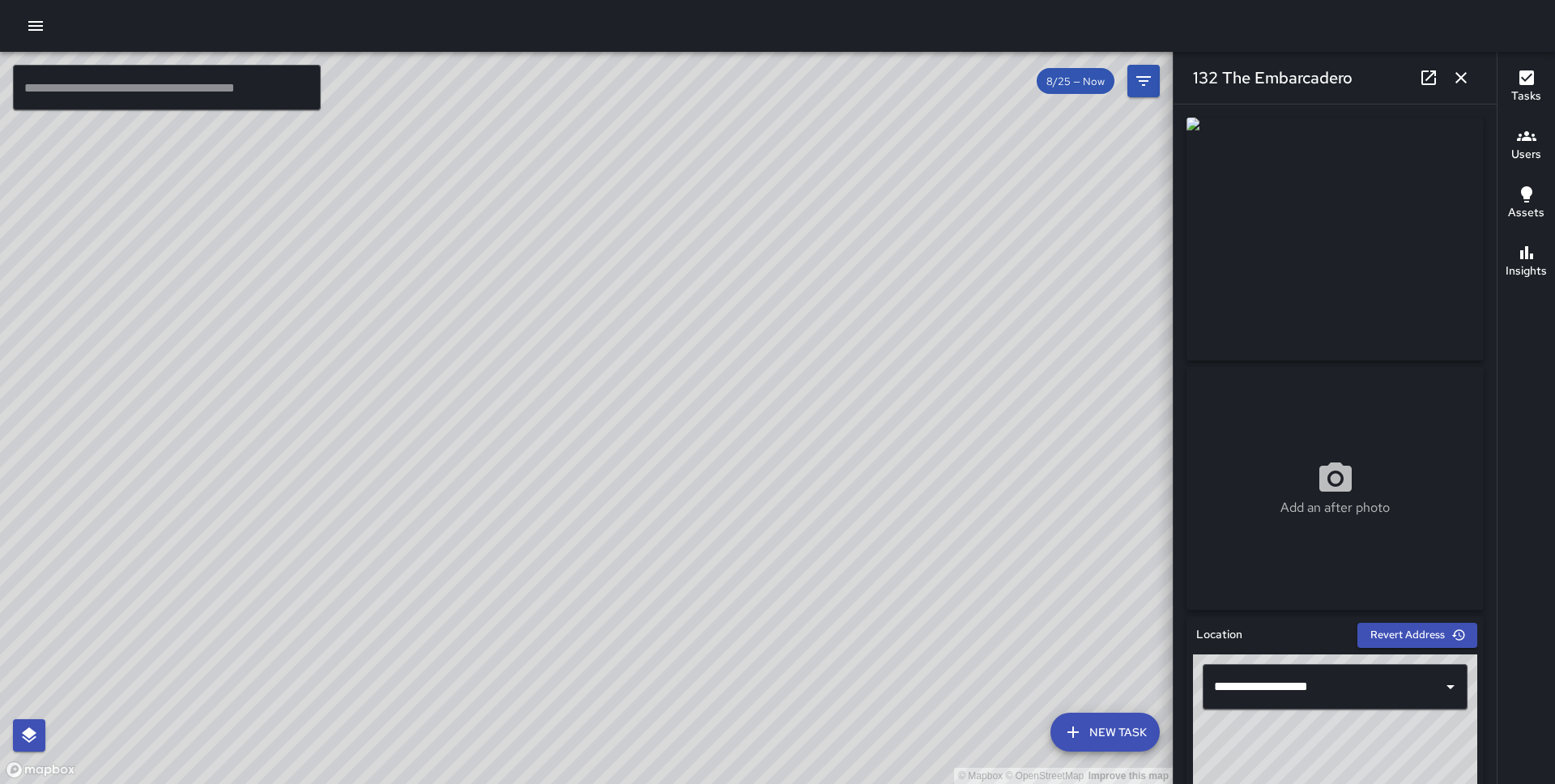
click at [550, 392] on div "© Mapbox © OpenStreetMap Improve this map SR Sandra Rosillo 132 The Embarcadero…" at bounding box center [586, 418] width 1173 height 732
click at [467, 270] on div "© Mapbox © OpenStreetMap Improve this map" at bounding box center [586, 418] width 1173 height 732
click at [397, 254] on div "© Mapbox © OpenStreetMap Improve this map MC Marcus Carr 2 Mission Street Creat…" at bounding box center [586, 418] width 1173 height 732
drag, startPoint x: 1383, startPoint y: 734, endPoint x: 1329, endPoint y: 777, distance: 69.0
click at [1329, 777] on div "© Mapbox © OpenStreetMap Improve this map" at bounding box center [1336, 755] width 285 height 202
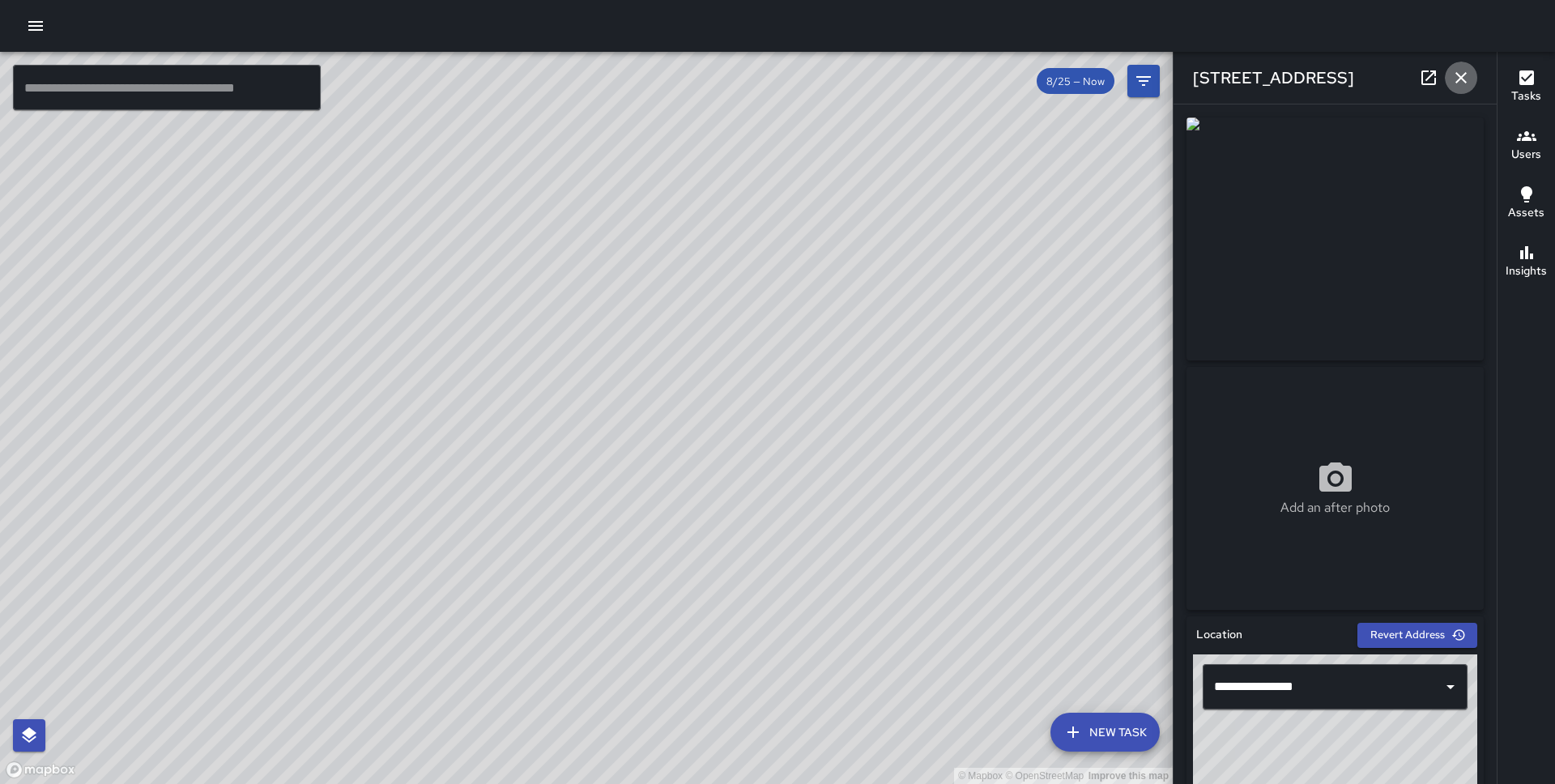
click at [1455, 63] on button "button" at bounding box center [1461, 78] width 33 height 33
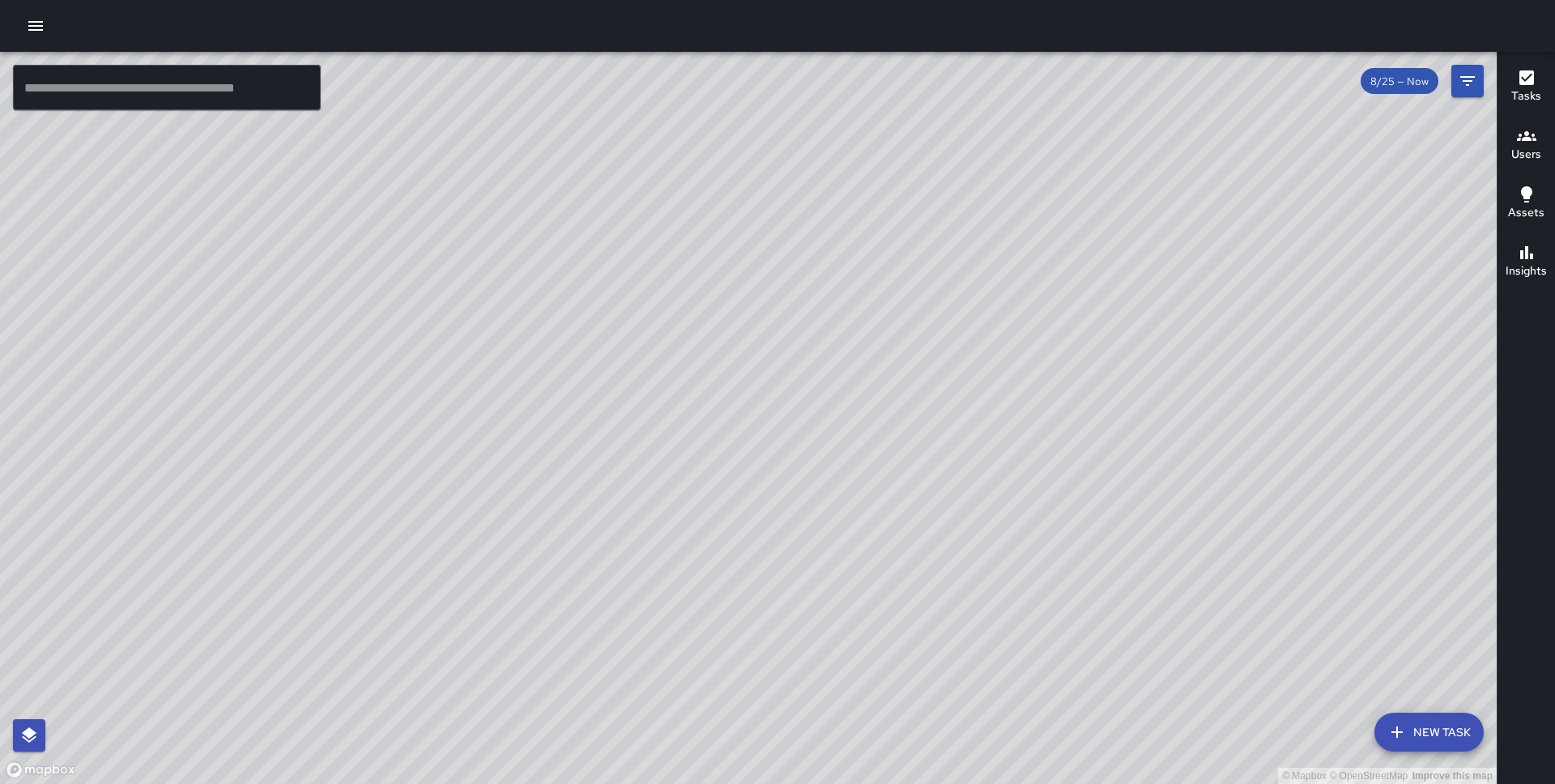
drag, startPoint x: 188, startPoint y: 293, endPoint x: 577, endPoint y: 186, distance: 403.4
click at [577, 186] on div "© Mapbox © OpenStreetMap Improve this map" at bounding box center [748, 418] width 1497 height 732
drag, startPoint x: 433, startPoint y: 223, endPoint x: 719, endPoint y: 296, distance: 295.2
click at [719, 296] on div "© Mapbox © OpenStreetMap Improve this map" at bounding box center [748, 418] width 1497 height 732
click at [1460, 93] on button "Filters" at bounding box center [1467, 80] width 33 height 33
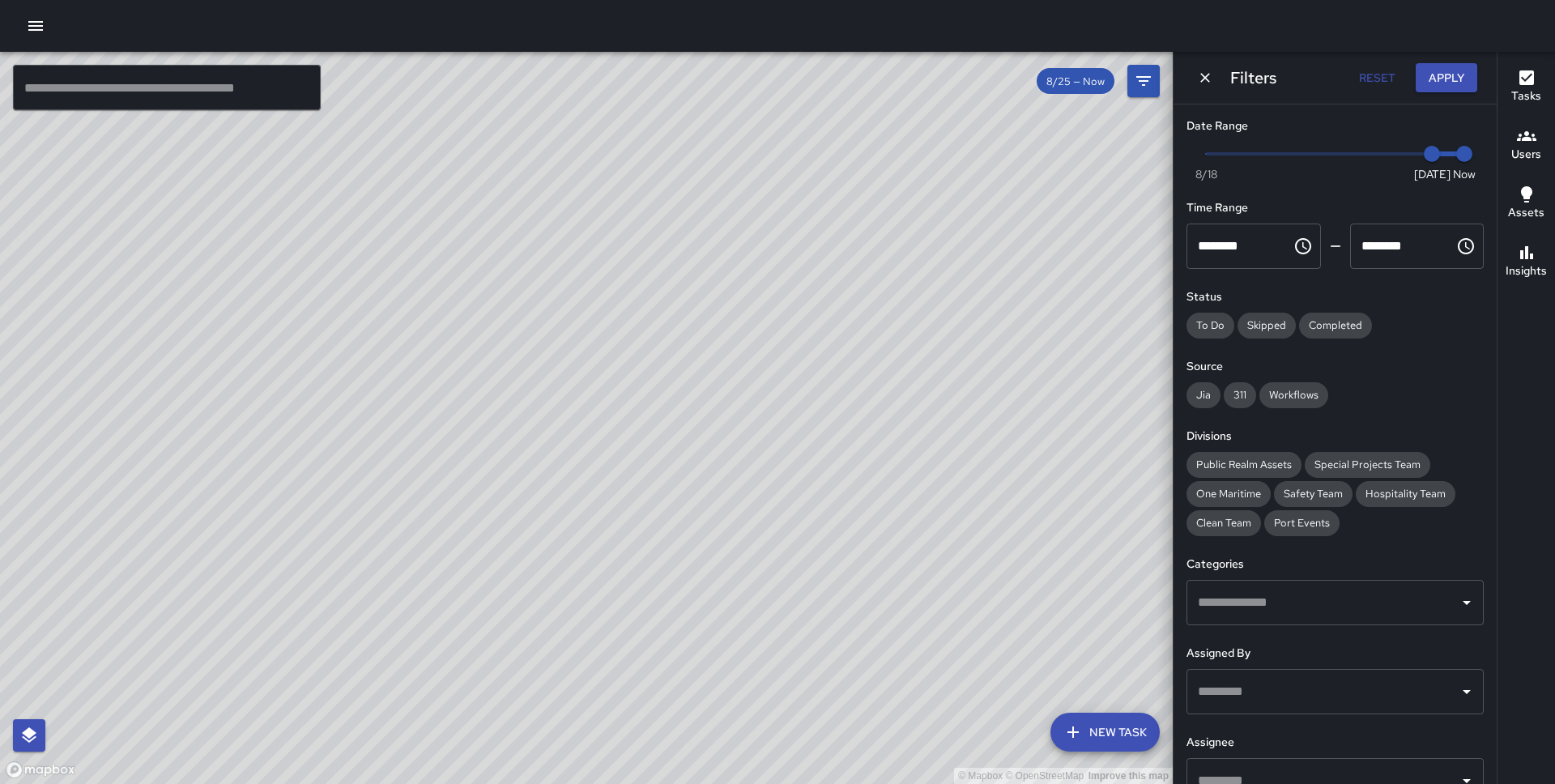
click at [1375, 151] on span "Now Today 8/18 8/25 11:22 am" at bounding box center [1335, 153] width 258 height 24
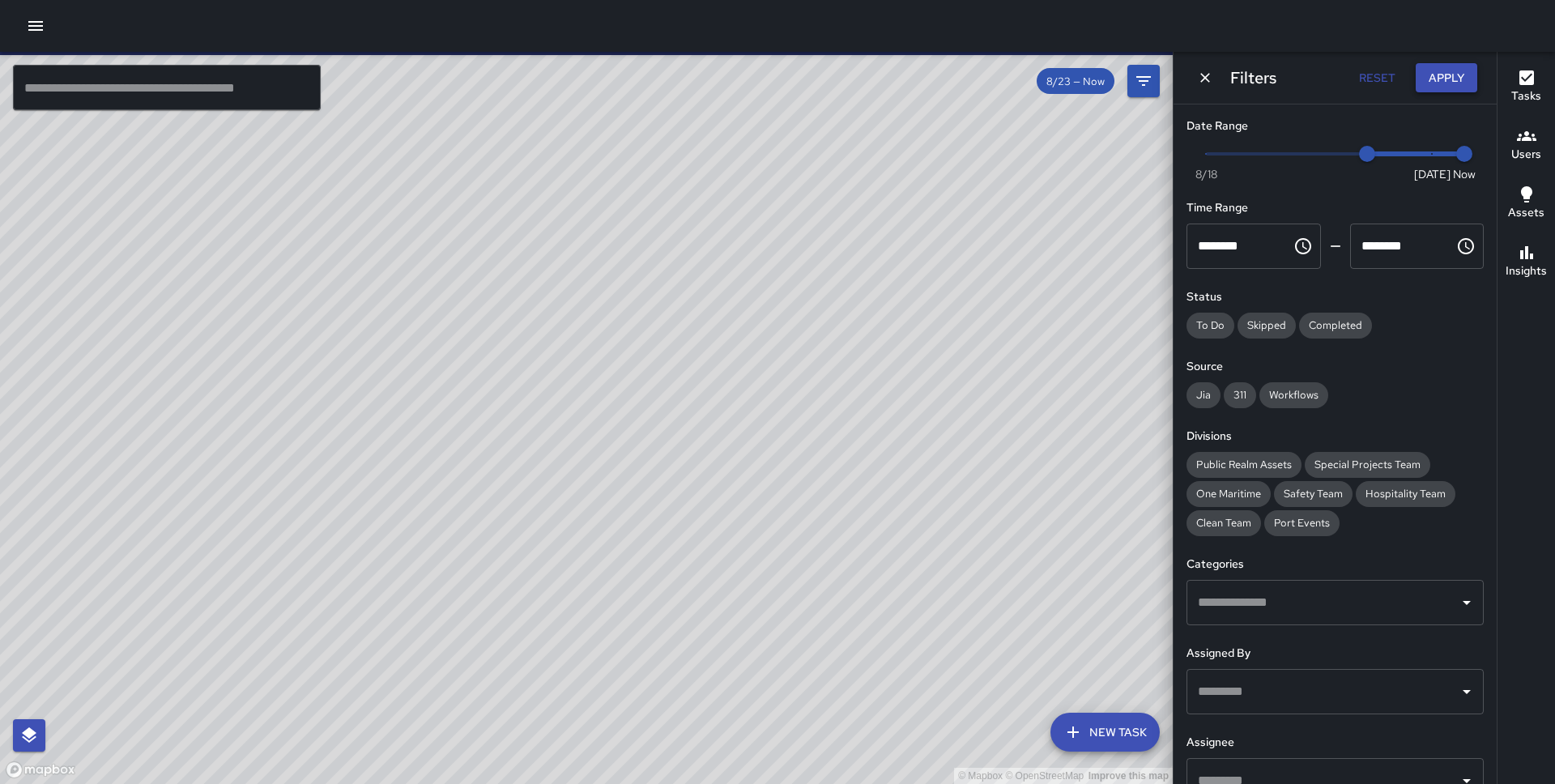
click at [1435, 80] on button "Apply" at bounding box center [1447, 78] width 62 height 30
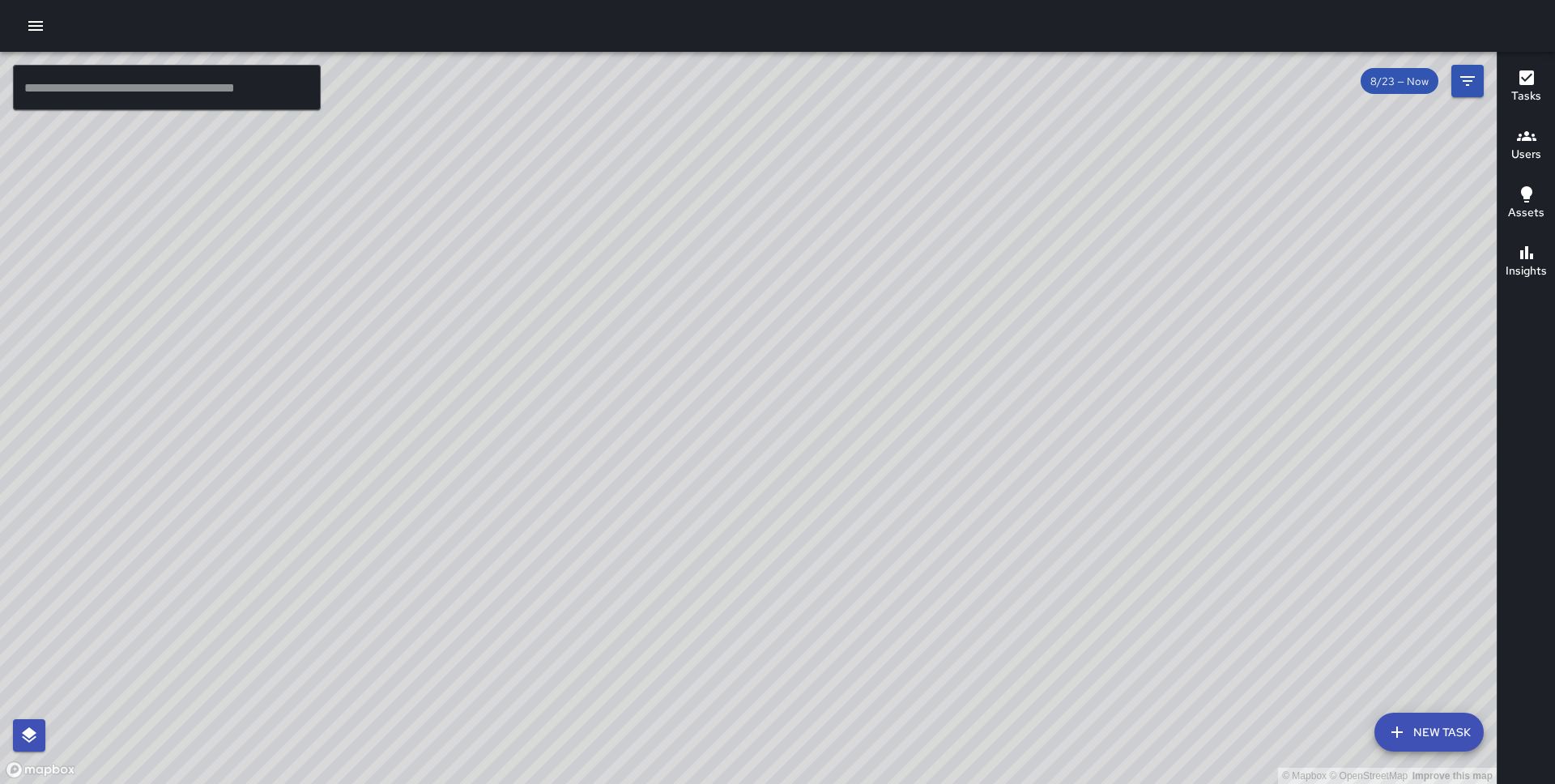
drag, startPoint x: 815, startPoint y: 284, endPoint x: 873, endPoint y: 351, distance: 88.6
click at [873, 351] on div "© Mapbox © OpenStreetMap Improve this map" at bounding box center [748, 418] width 1497 height 732
click at [1467, 82] on icon "Filters" at bounding box center [1467, 81] width 19 height 19
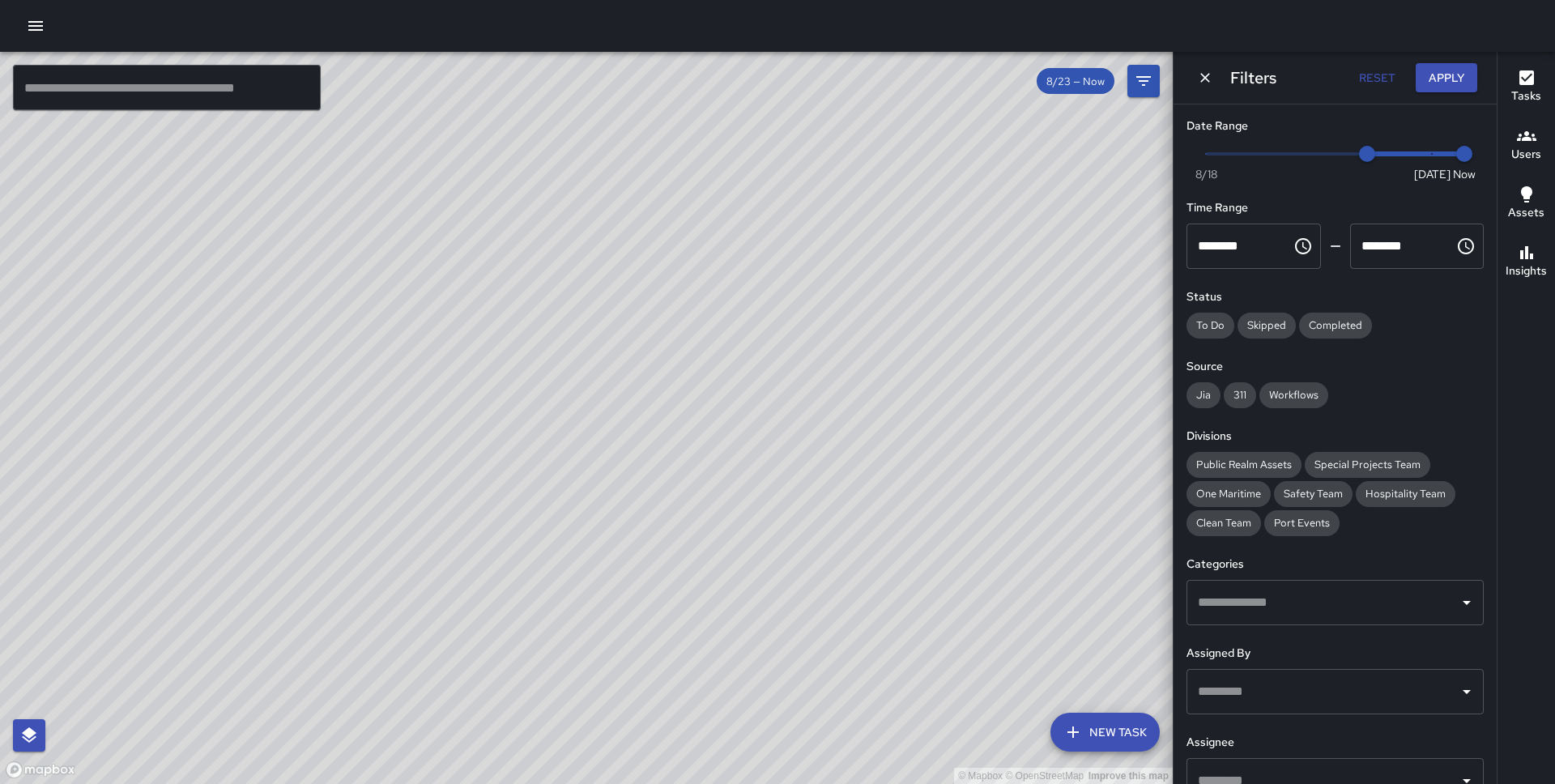
type input "*"
click at [1336, 154] on span "Now Today 8/18 8/22 11:22 am" at bounding box center [1335, 153] width 258 height 24
click at [1435, 72] on button "Apply" at bounding box center [1447, 78] width 62 height 30
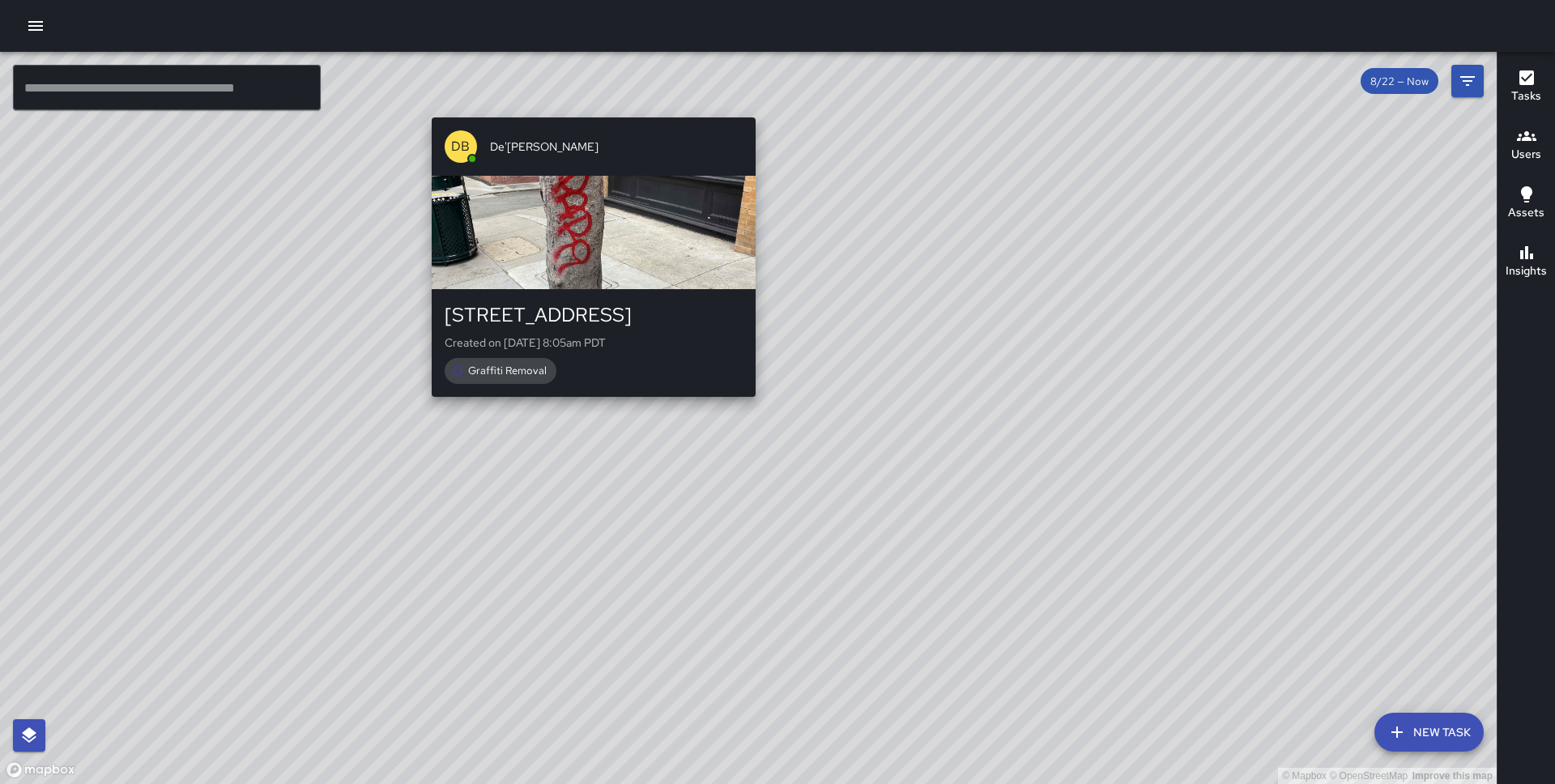
click at [587, 108] on div "© Mapbox © OpenStreetMap Improve this map DB De'Ante Bernstine 710 Sansome Stre…" at bounding box center [748, 418] width 1497 height 732
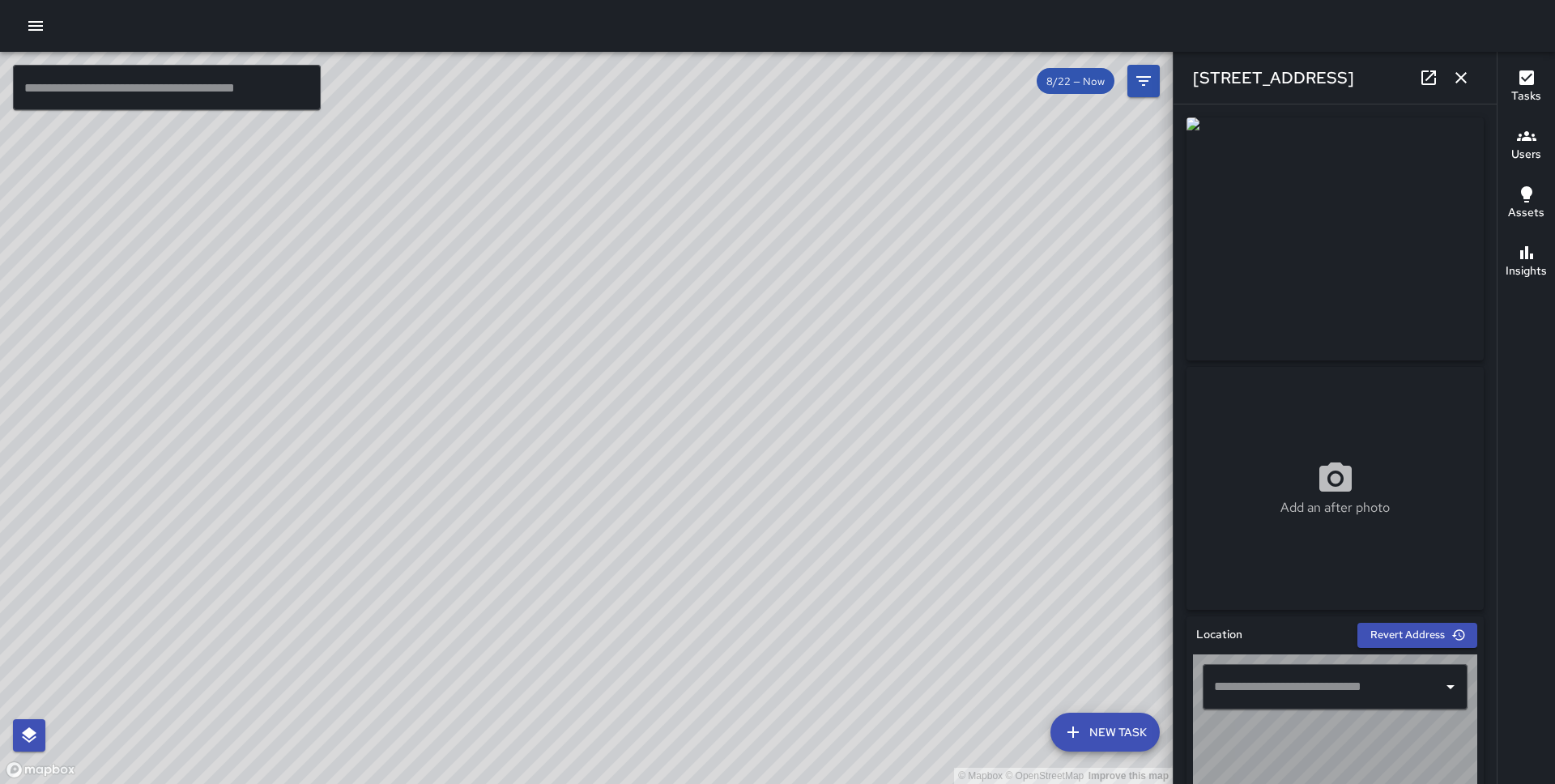
type input "**********"
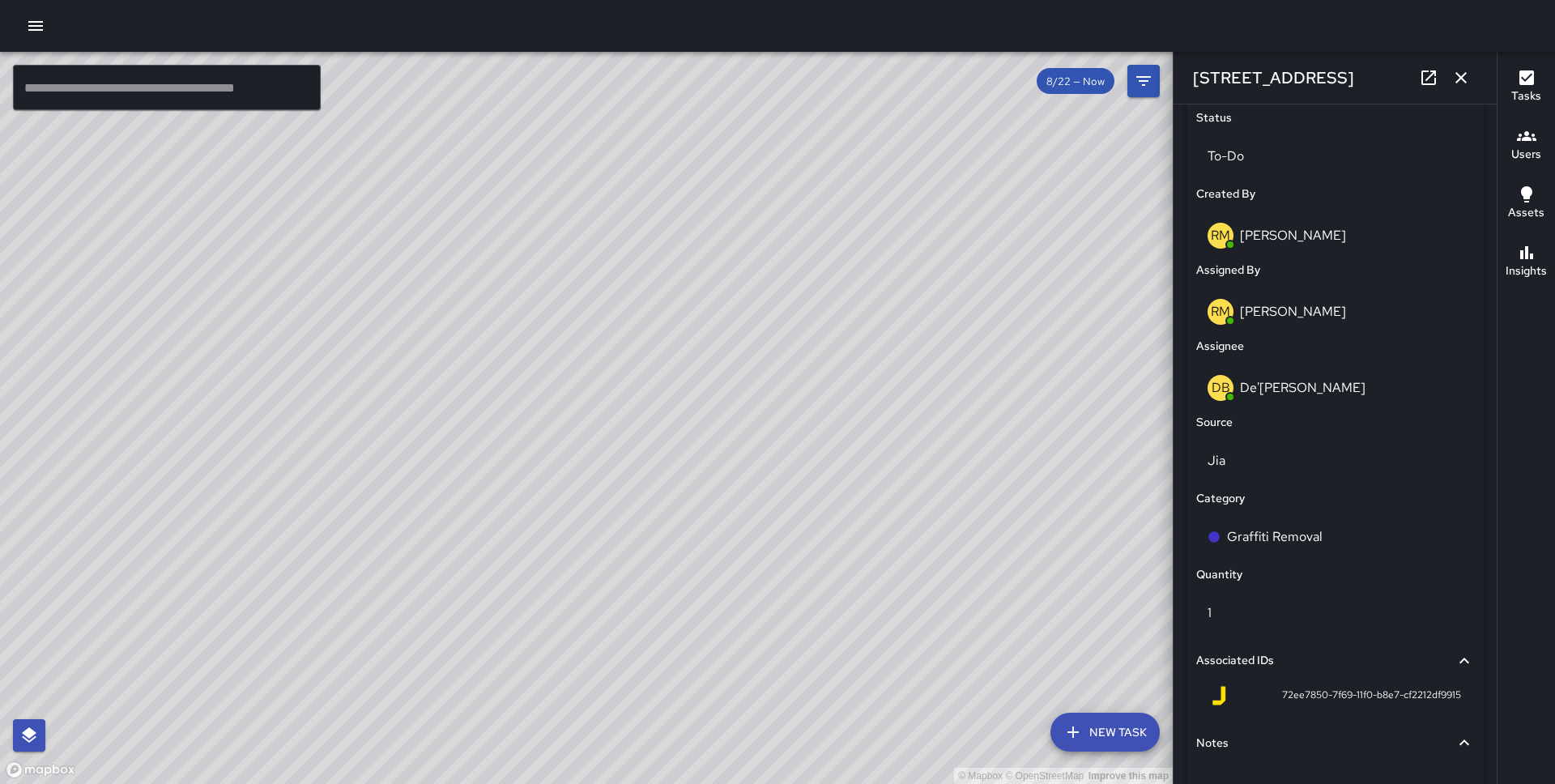
scroll to position [868, 0]
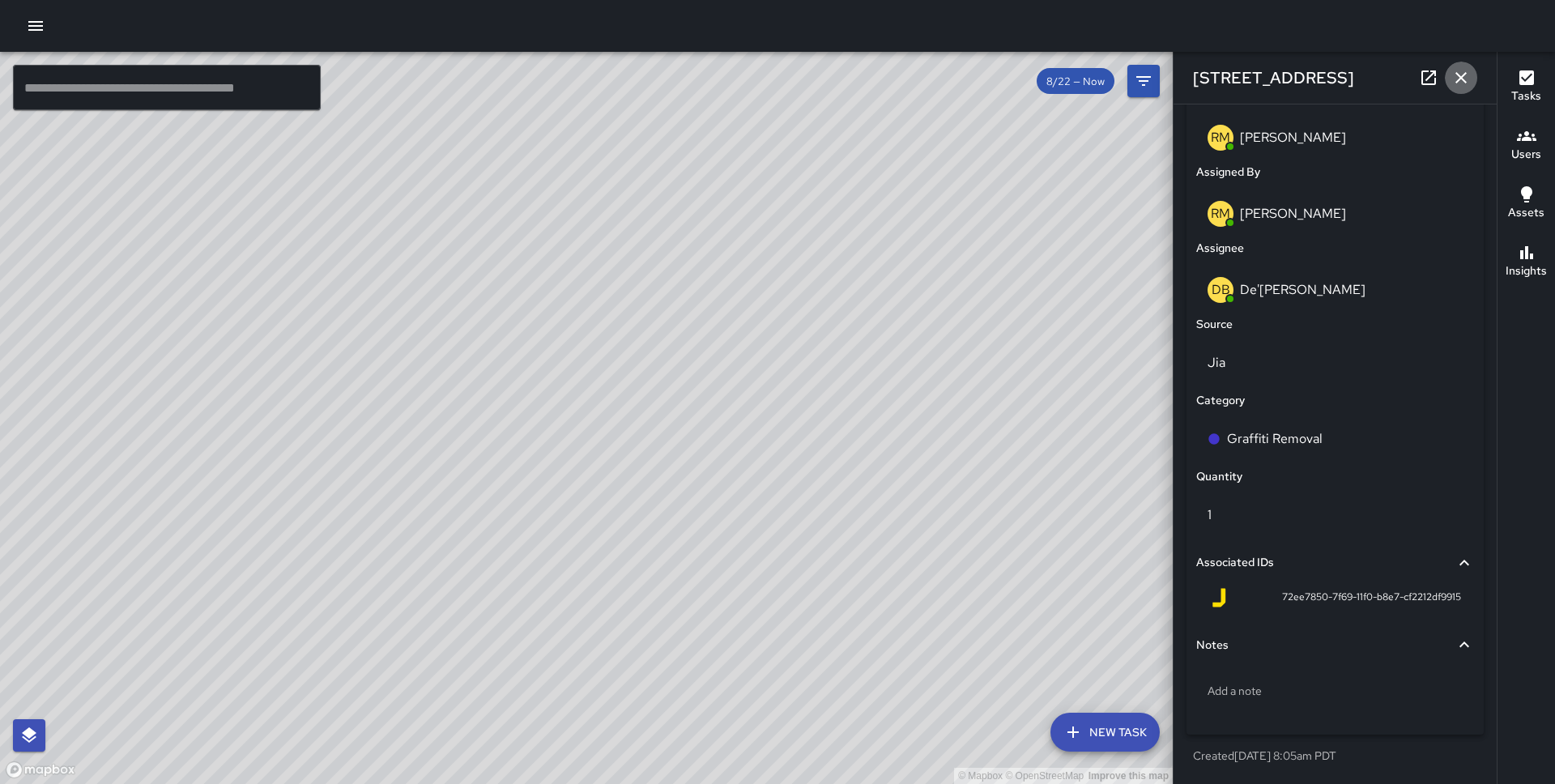
click at [1454, 82] on icon "button" at bounding box center [1461, 78] width 19 height 19
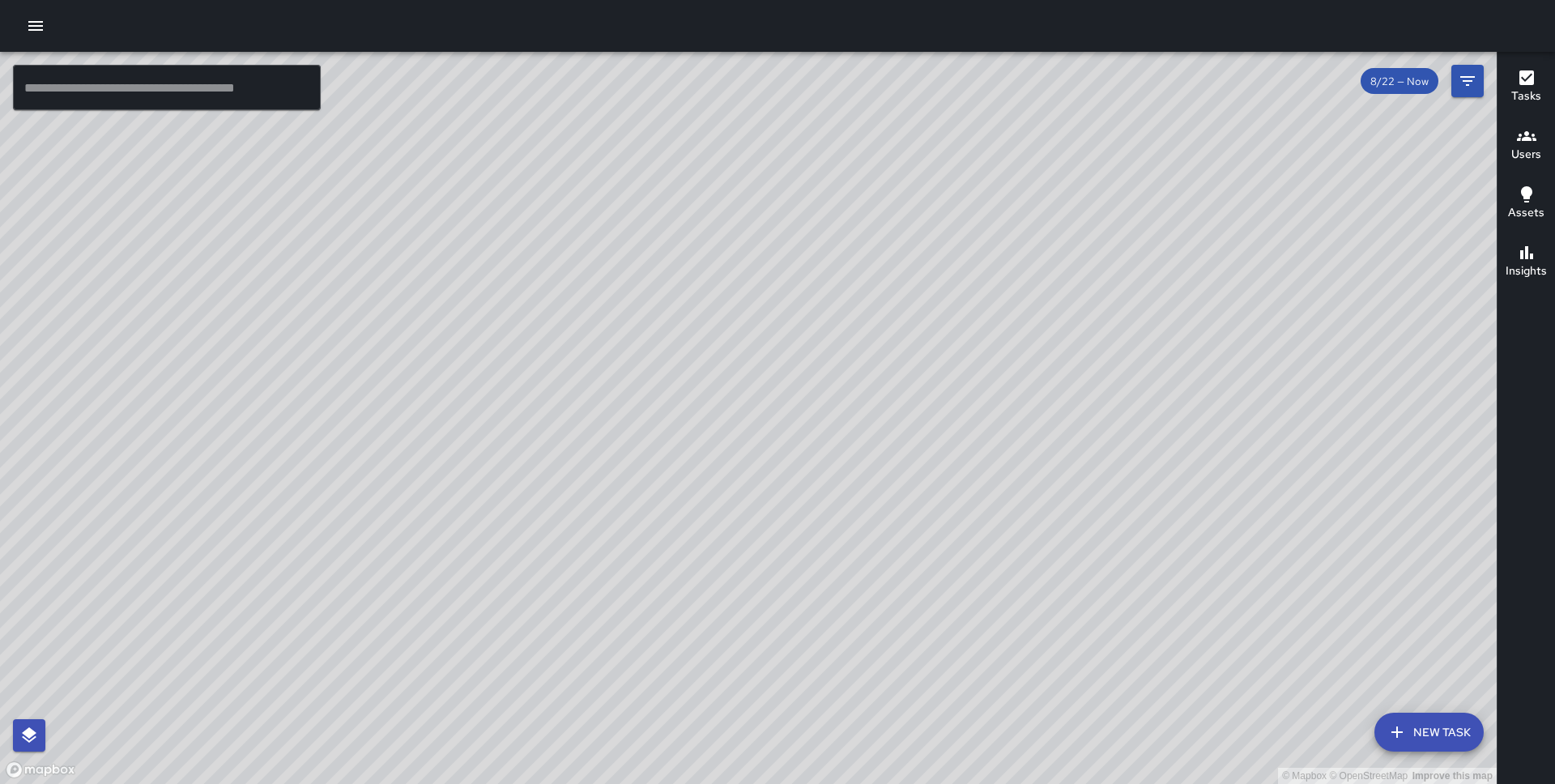
drag, startPoint x: 593, startPoint y: 489, endPoint x: 419, endPoint y: 209, distance: 329.7
click at [419, 209] on div "© Mapbox © OpenStreetMap Improve this map" at bounding box center [748, 418] width 1497 height 732
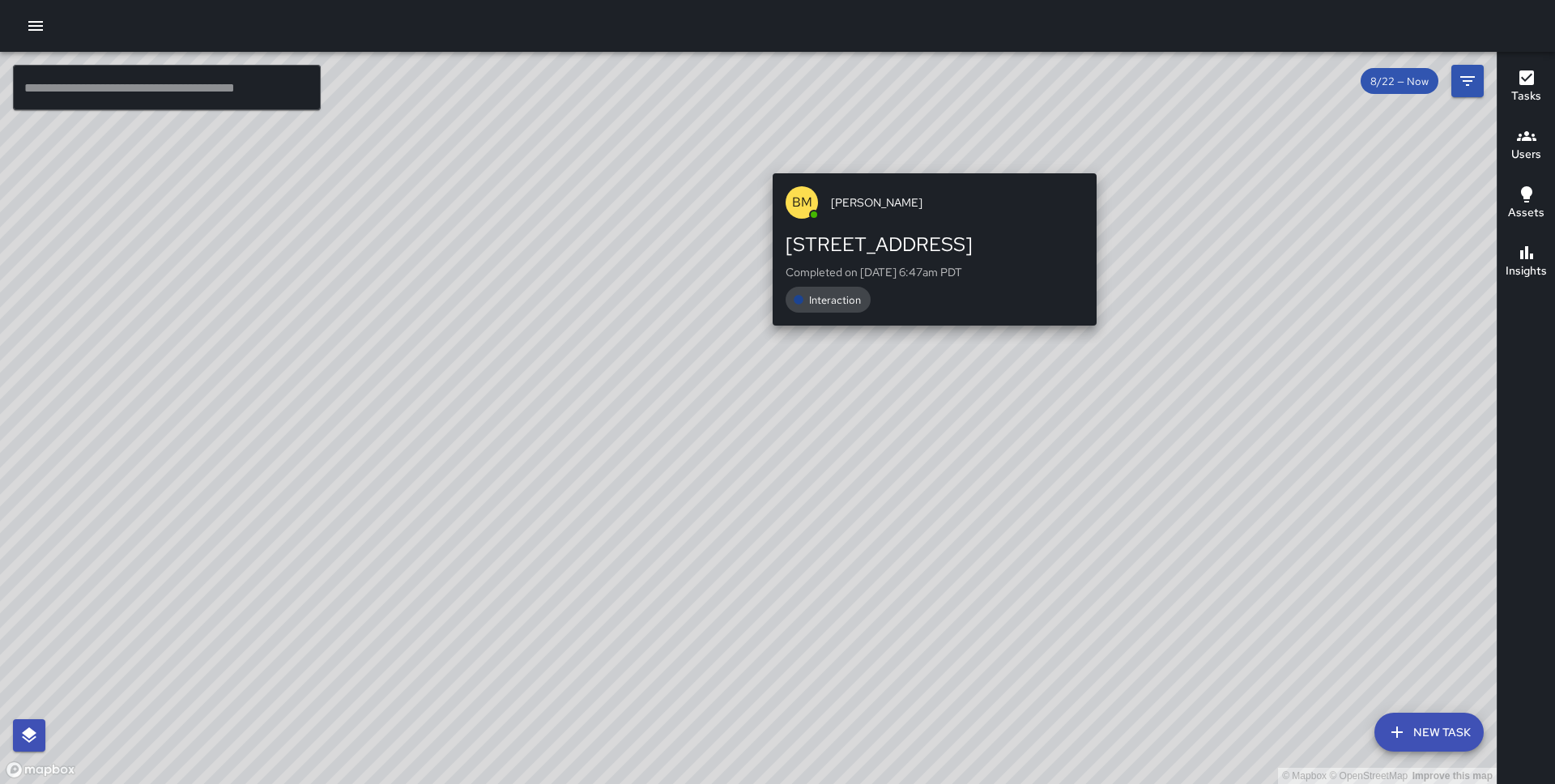
drag, startPoint x: 998, startPoint y: 525, endPoint x: 919, endPoint y: 160, distance: 373.5
click at [919, 160] on div "© Mapbox © OpenStreetMap Improve this map BM Brandy Manriquez Neri 124 Market S…" at bounding box center [748, 418] width 1497 height 732
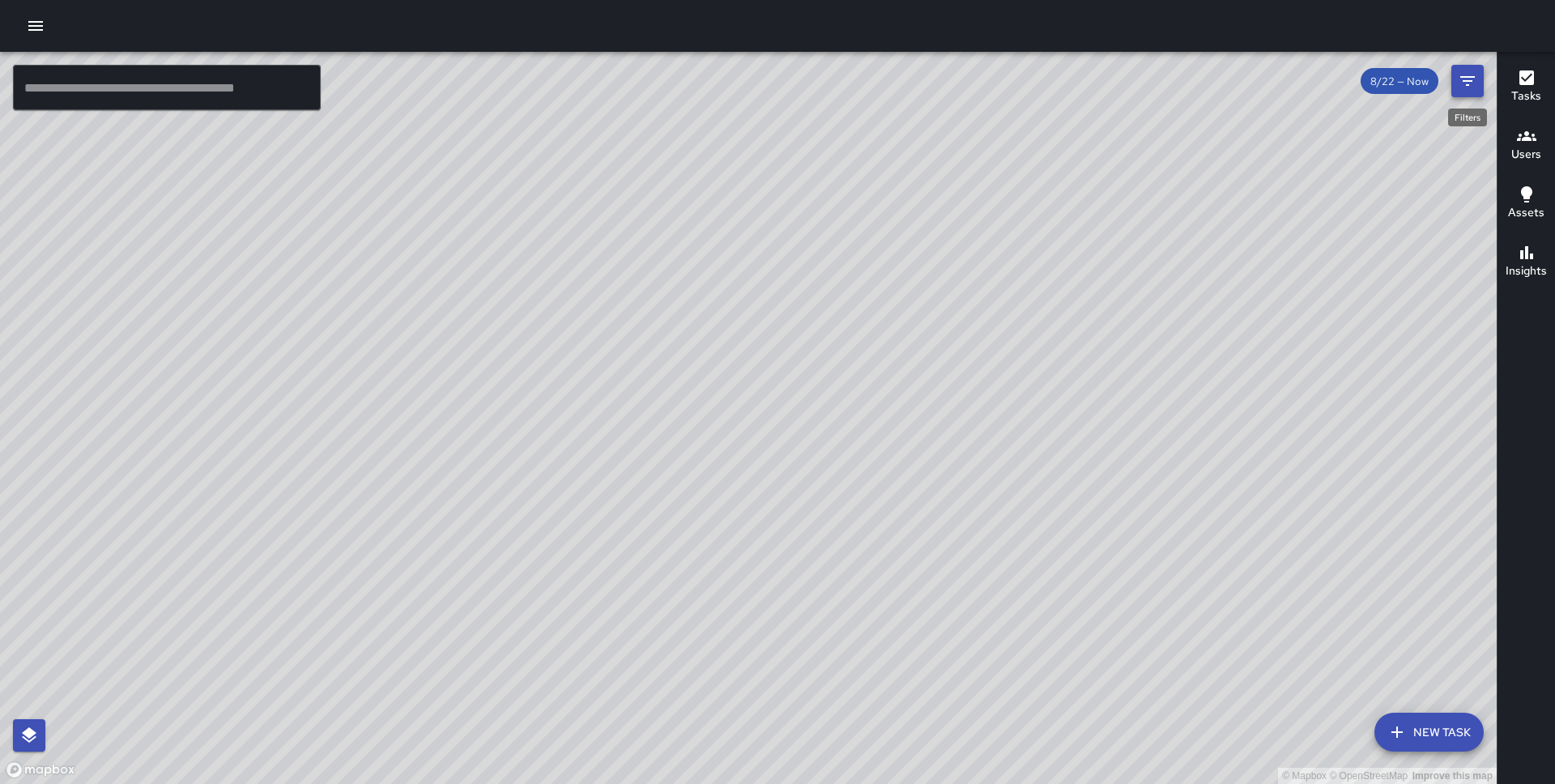
click at [1475, 80] on icon "Filters" at bounding box center [1467, 81] width 19 height 19
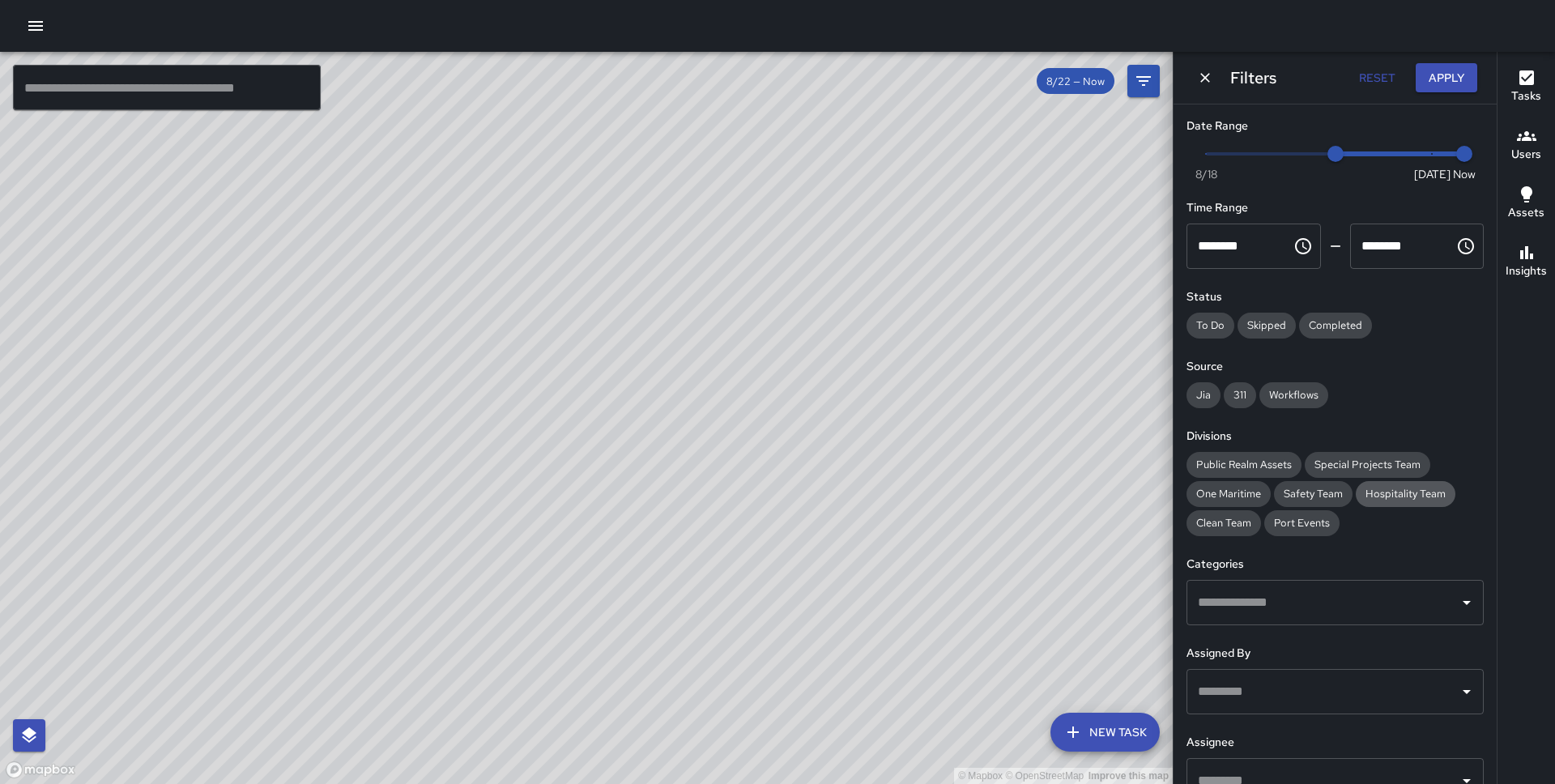
scroll to position [121, 0]
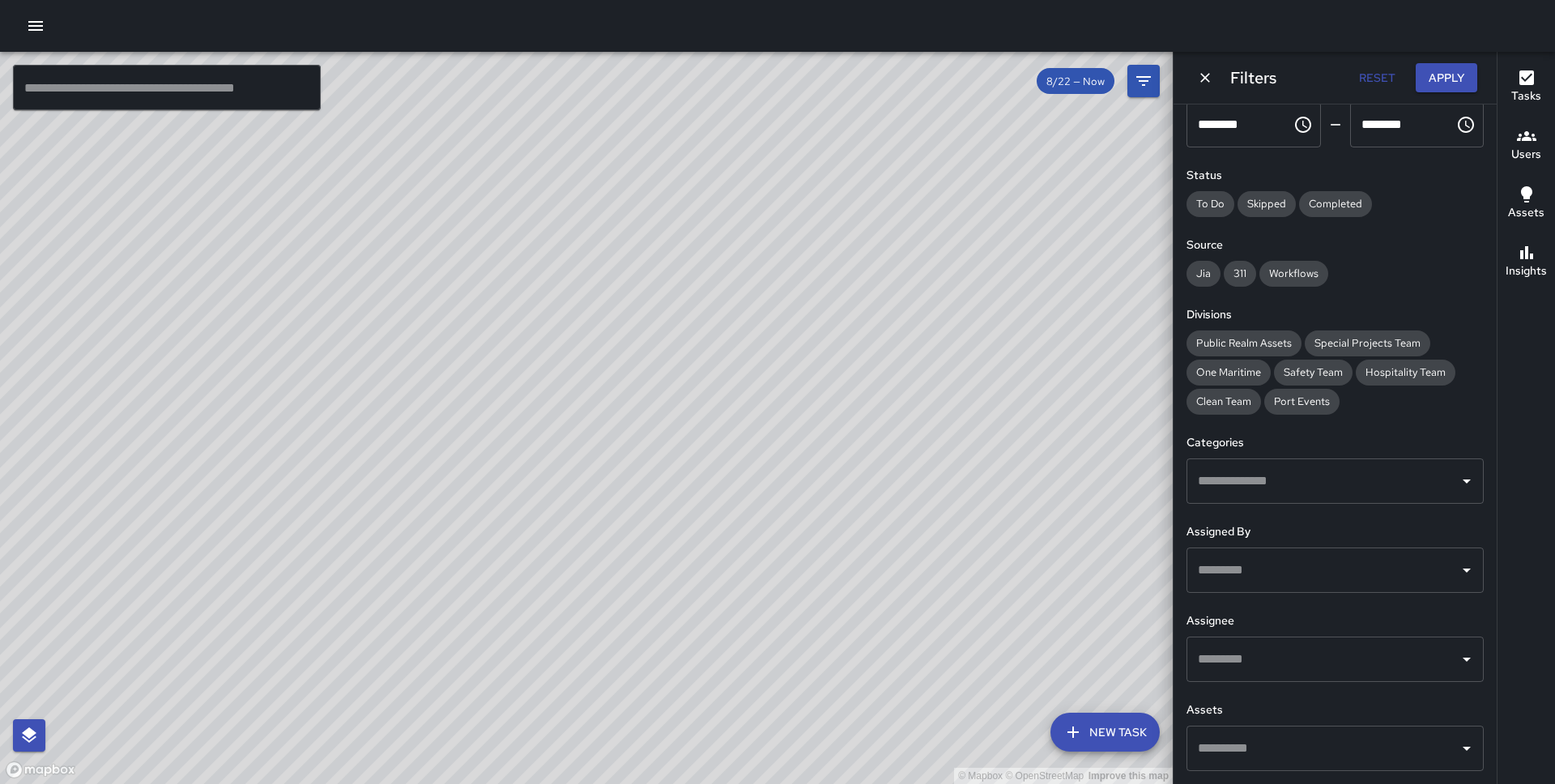
click at [1387, 483] on input "text" at bounding box center [1323, 481] width 258 height 31
click at [1316, 613] on h6 "Assignee" at bounding box center [1335, 621] width 297 height 18
click at [1220, 404] on span "Clean Team" at bounding box center [1223, 401] width 74 height 14
click at [1439, 80] on button "Apply" at bounding box center [1447, 78] width 62 height 30
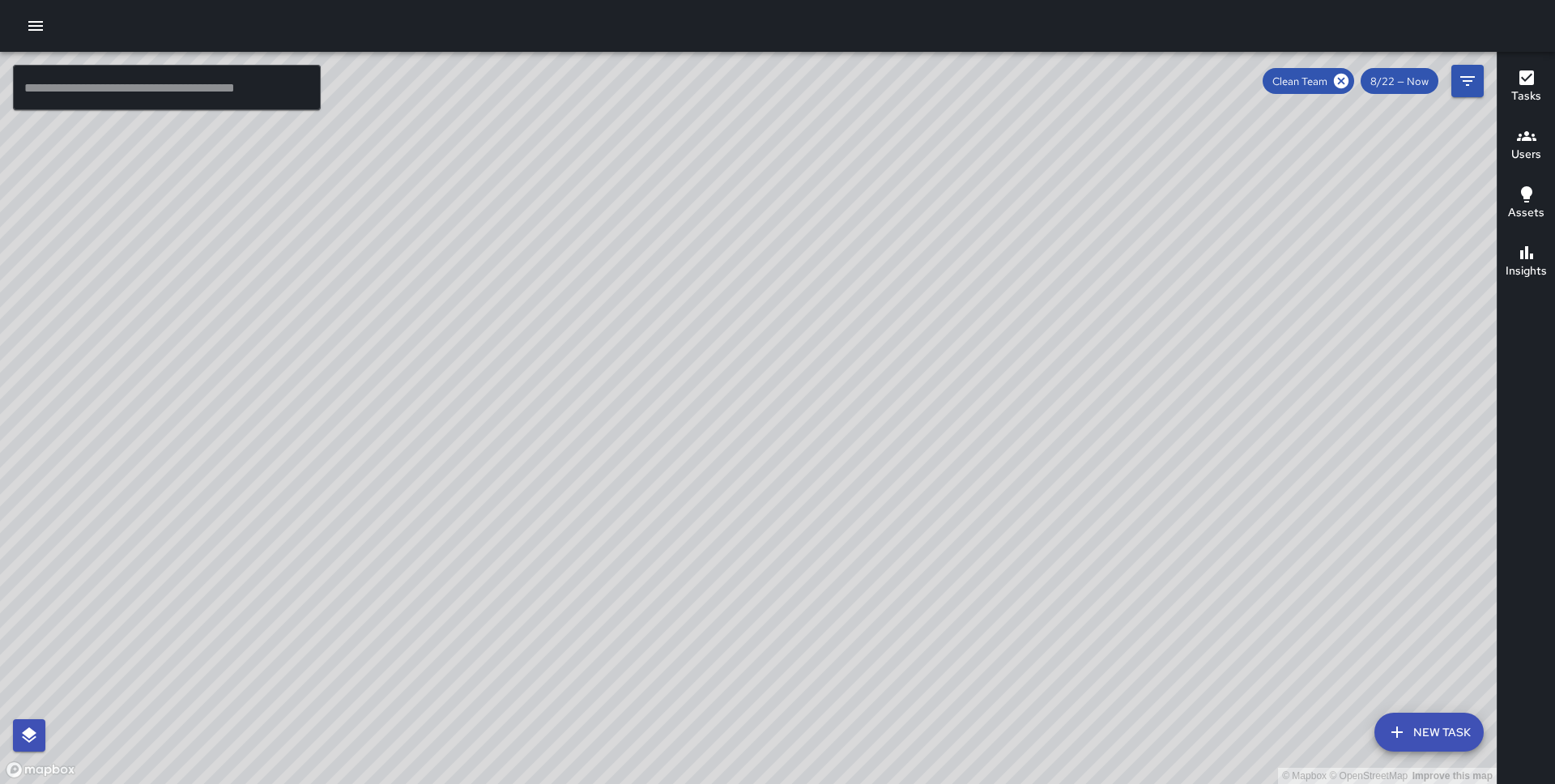
click at [1419, 75] on span "8/22 — Now" at bounding box center [1399, 81] width 78 height 14
click at [1467, 80] on icon "Filters" at bounding box center [1467, 80] width 14 height 10
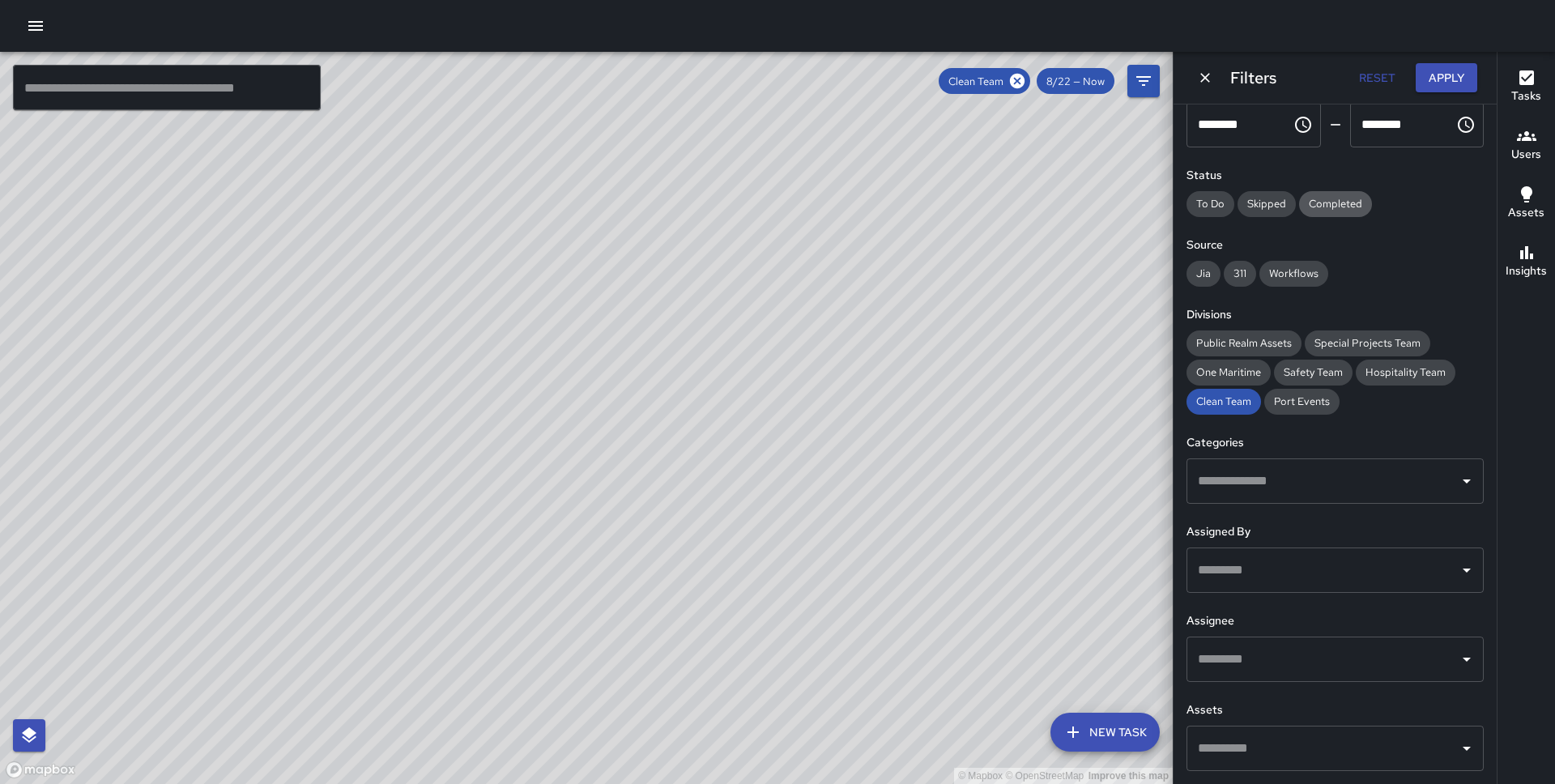
scroll to position [0, 0]
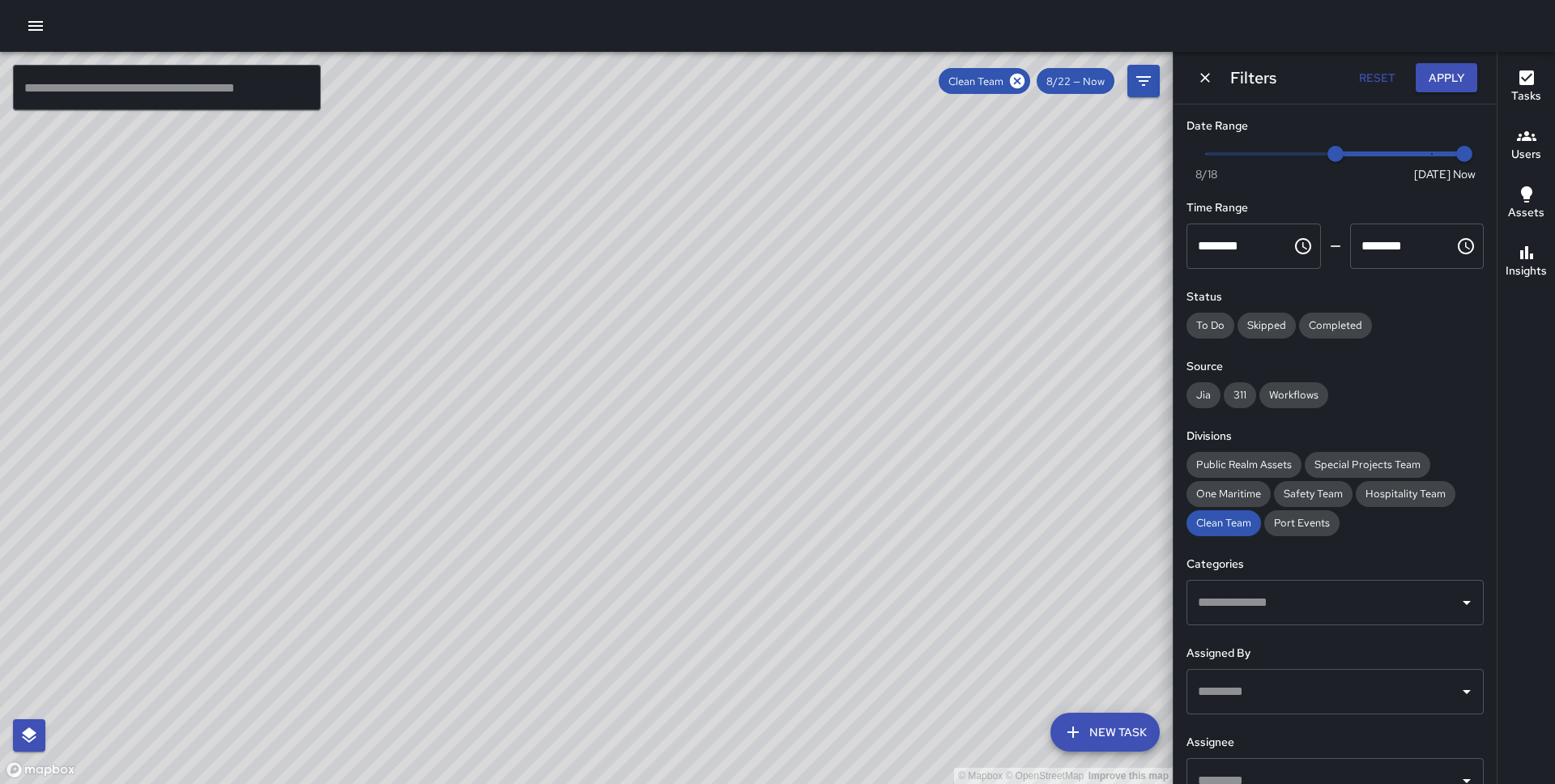
click at [1361, 145] on span "Now Today 8/18 8/22 11:25 am" at bounding box center [1335, 153] width 258 height 24
click at [1460, 87] on button "Apply" at bounding box center [1447, 78] width 62 height 30
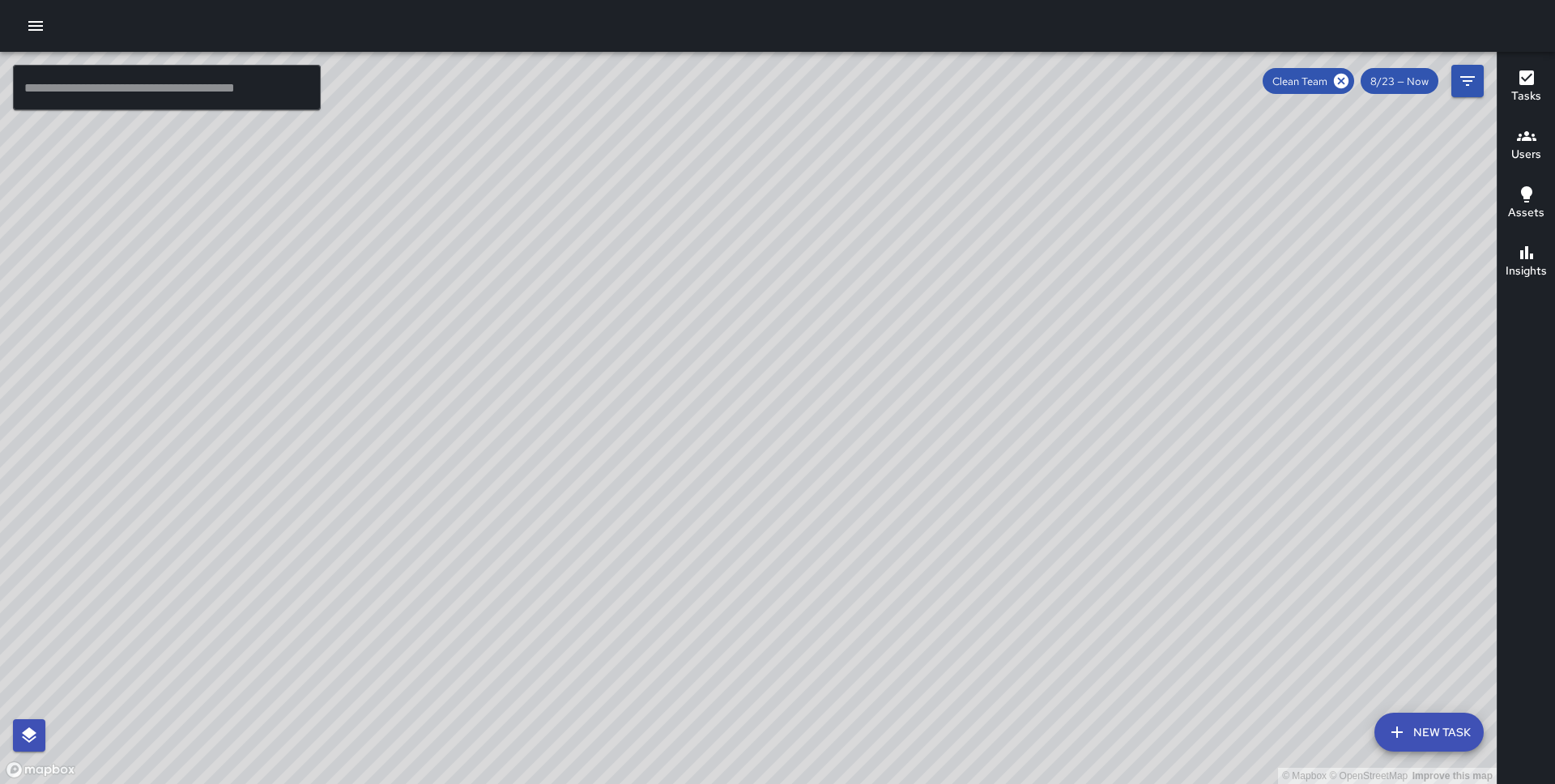
drag, startPoint x: 909, startPoint y: 383, endPoint x: 905, endPoint y: 420, distance: 37.2
click at [905, 420] on div "© Mapbox © OpenStreetMap Improve this map" at bounding box center [748, 418] width 1497 height 732
drag, startPoint x: 766, startPoint y: 597, endPoint x: 674, endPoint y: 226, distance: 382.2
click at [674, 226] on div "© Mapbox © OpenStreetMap Improve this map" at bounding box center [748, 418] width 1497 height 732
click at [943, 278] on div "© Mapbox © OpenStreetMap Improve this map" at bounding box center [748, 418] width 1497 height 732
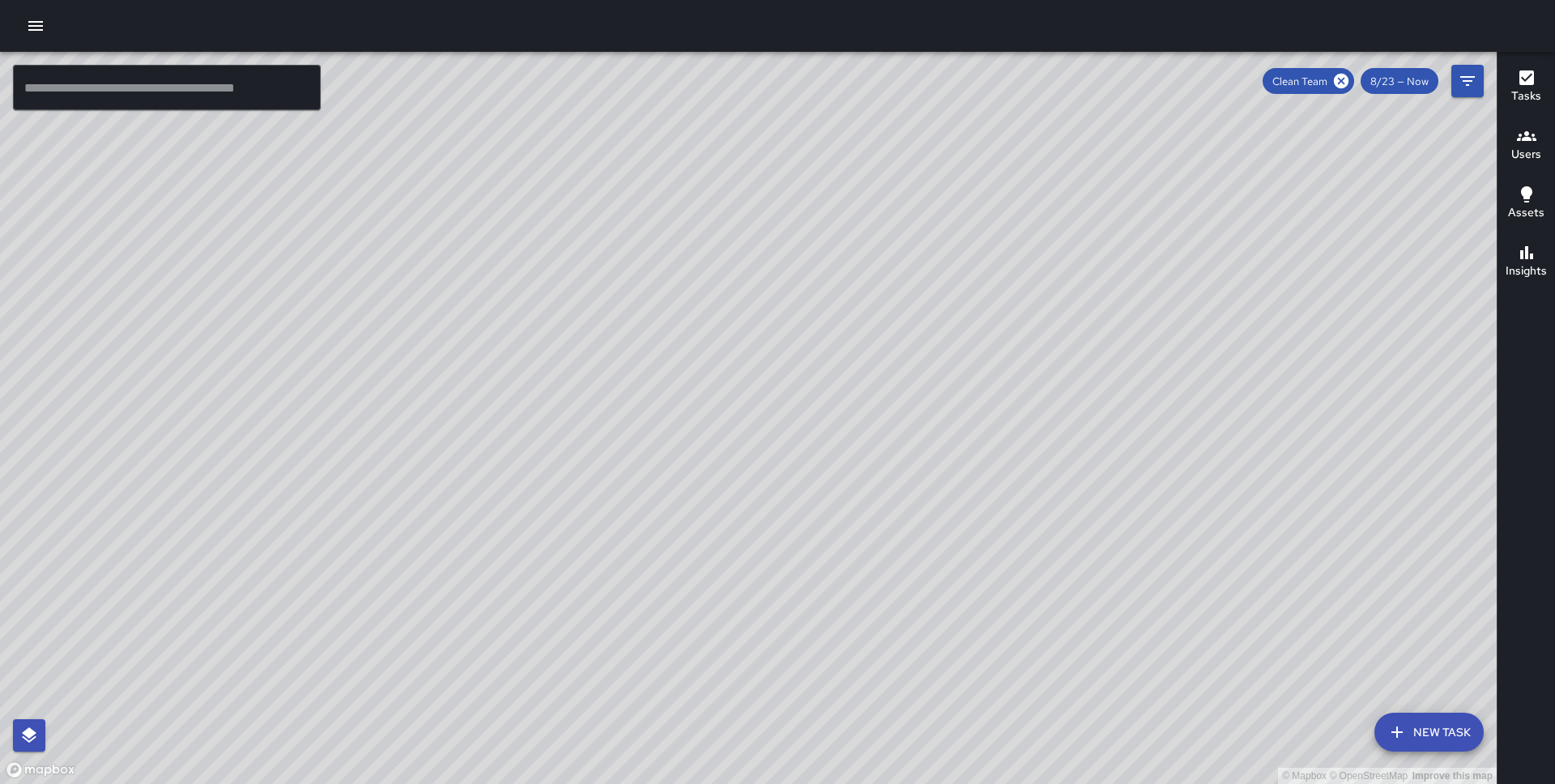
drag, startPoint x: 1100, startPoint y: 313, endPoint x: 1024, endPoint y: 479, distance: 182.6
click at [1024, 479] on div "© Mapbox © OpenStreetMap Improve this map" at bounding box center [748, 418] width 1497 height 732
click at [1481, 83] on button "Filters" at bounding box center [1467, 80] width 33 height 33
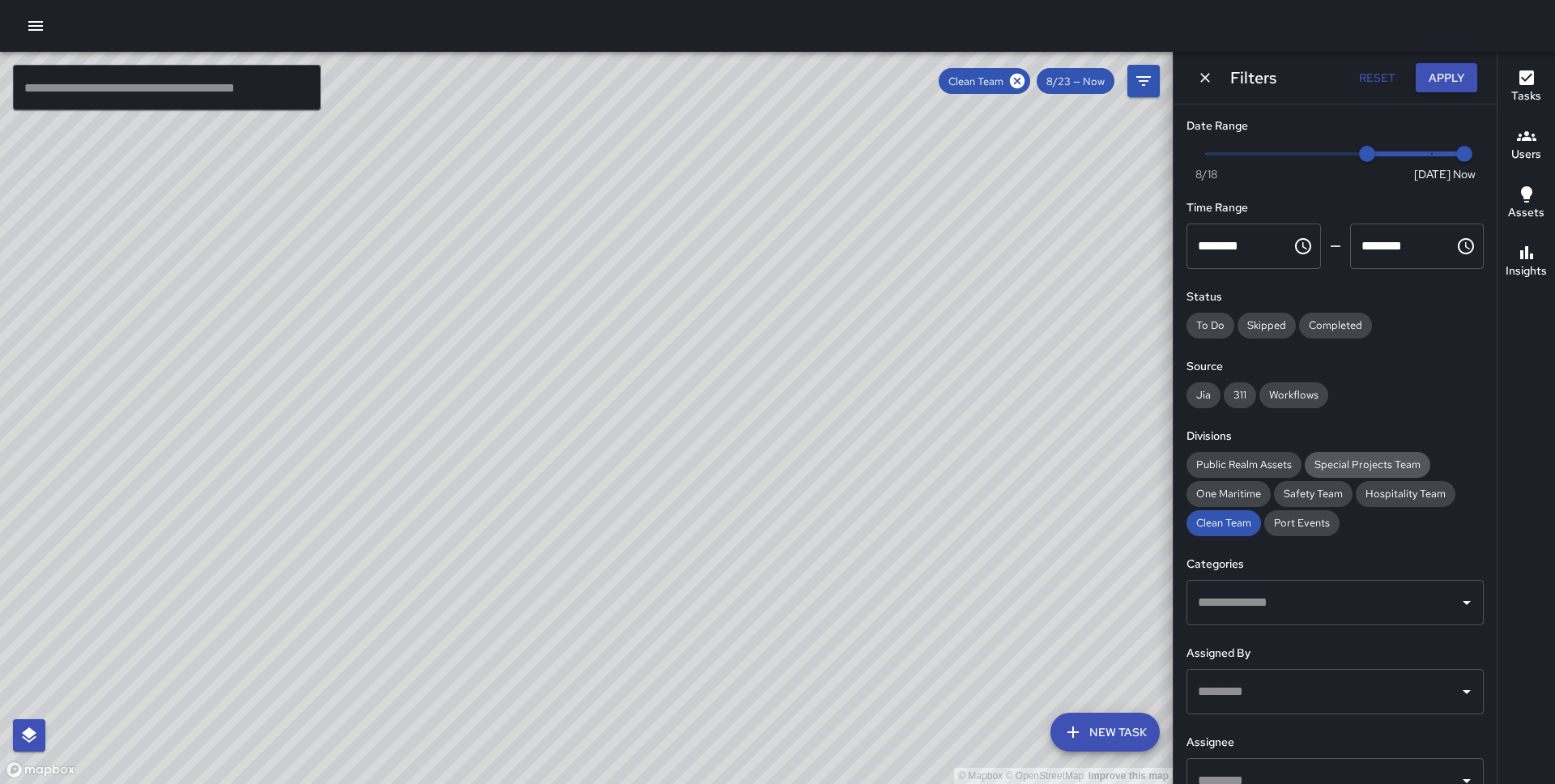
click at [1355, 472] on div "Special Projects Team" at bounding box center [1368, 464] width 126 height 26
click at [1445, 65] on button "Apply" at bounding box center [1447, 78] width 62 height 30
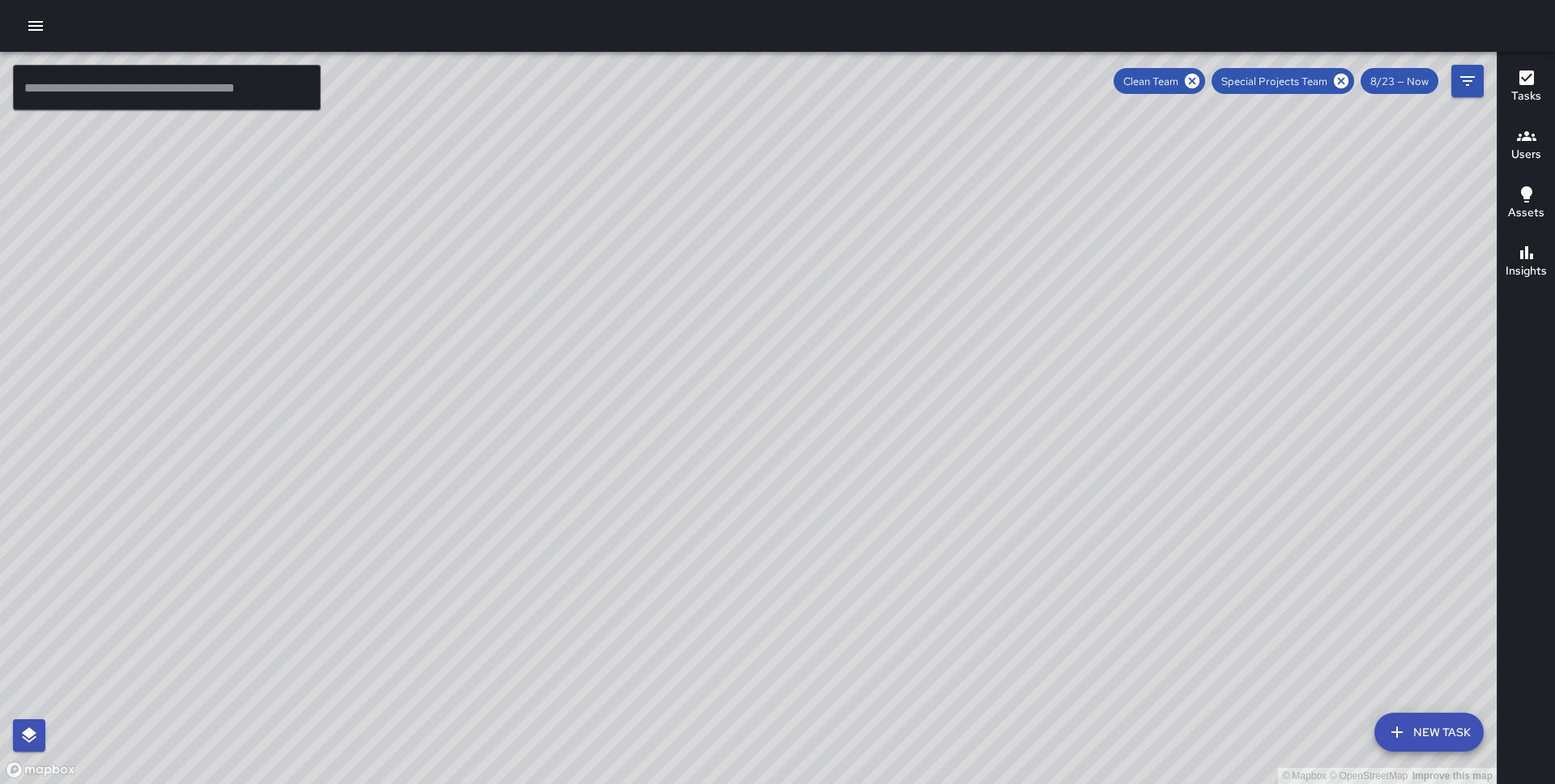
click at [1401, 91] on div "8/23 — Now" at bounding box center [1399, 80] width 78 height 26
click at [1456, 72] on button "Filters" at bounding box center [1467, 80] width 33 height 33
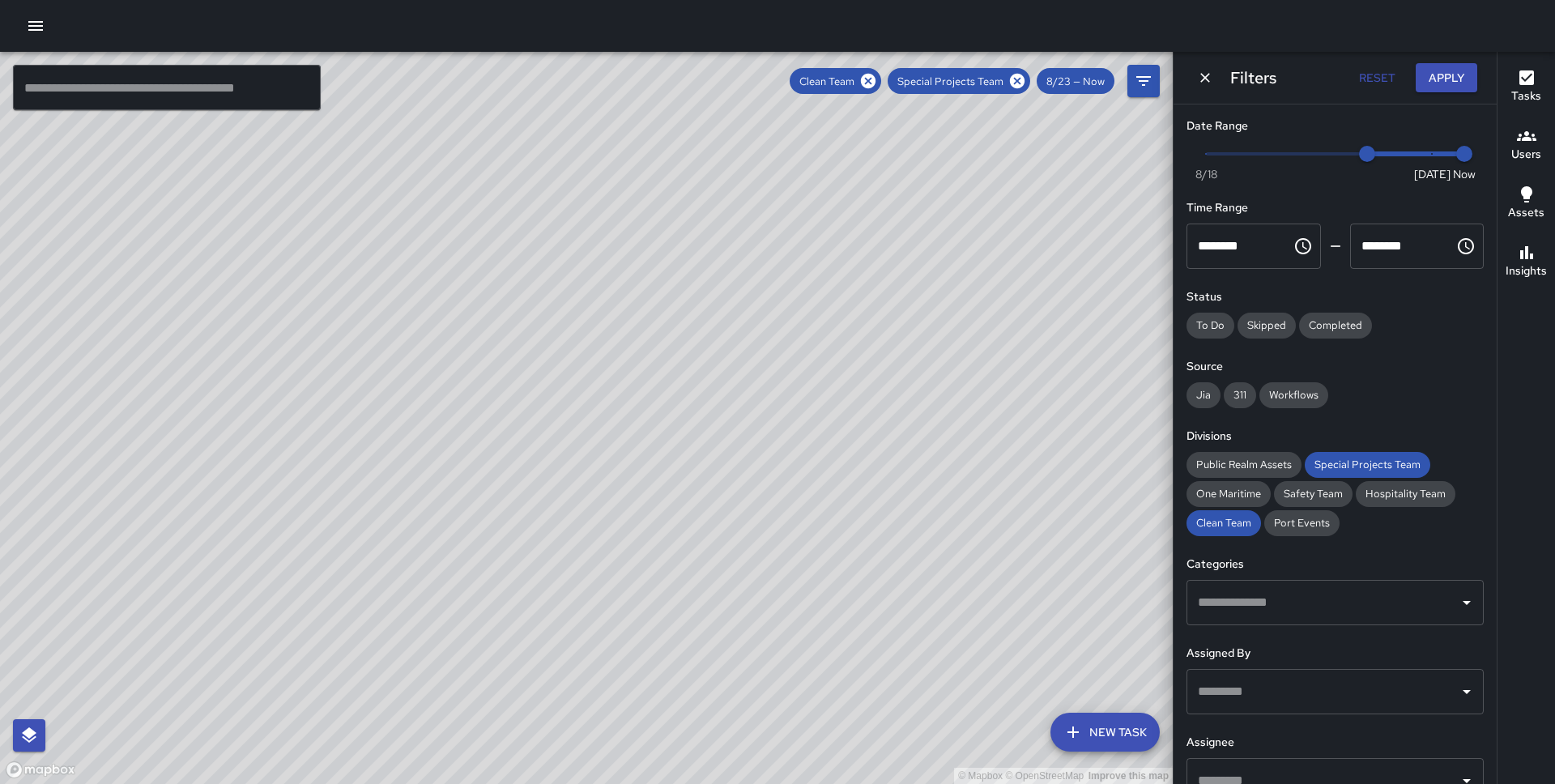
type input "*"
click at [1338, 151] on span "Now Today 8/18 8/23 11:27 am" at bounding box center [1335, 153] width 258 height 24
click at [1439, 88] on button "Apply" at bounding box center [1447, 78] width 62 height 30
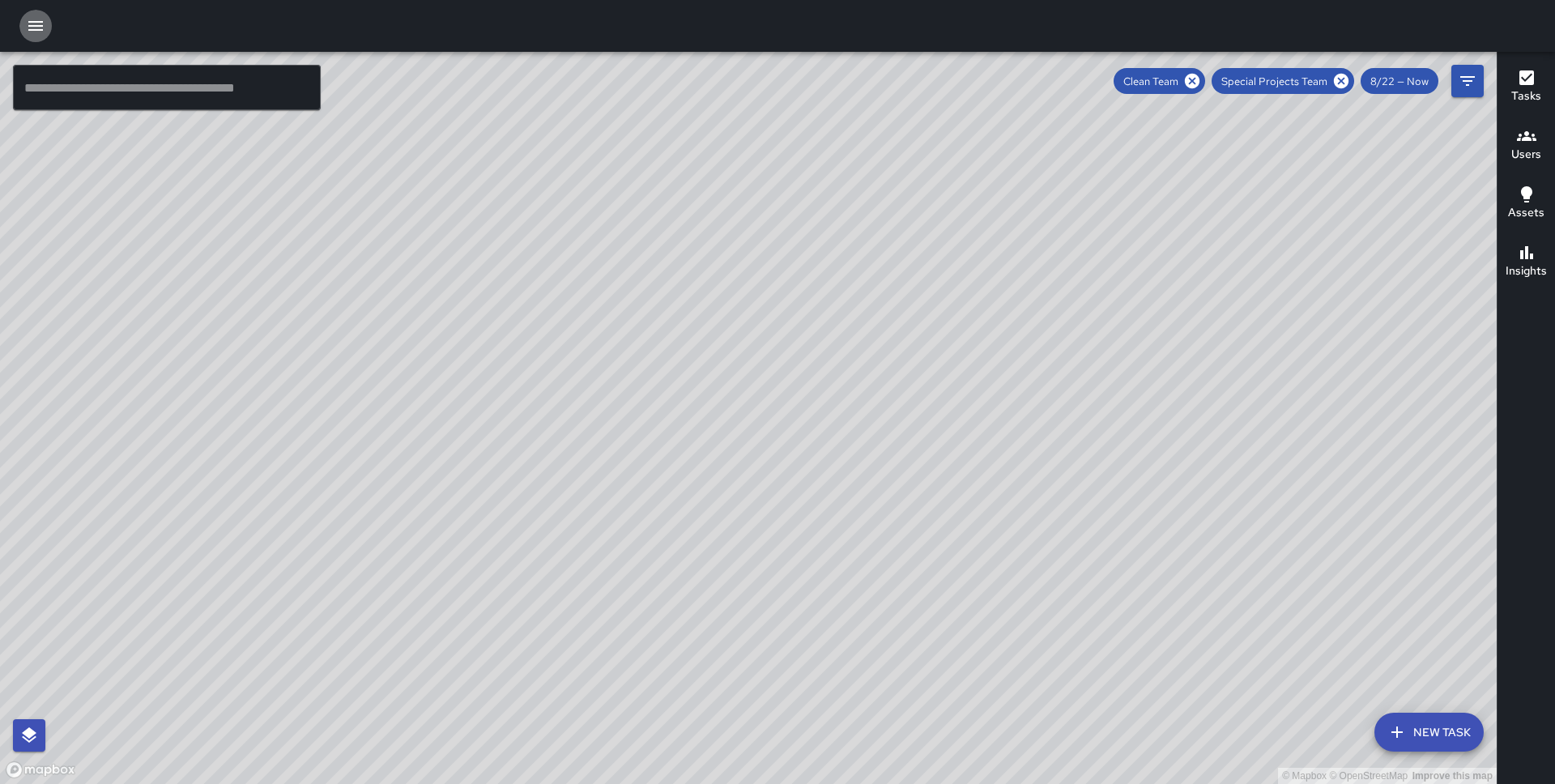
click at [24, 27] on button "button" at bounding box center [35, 26] width 33 height 33
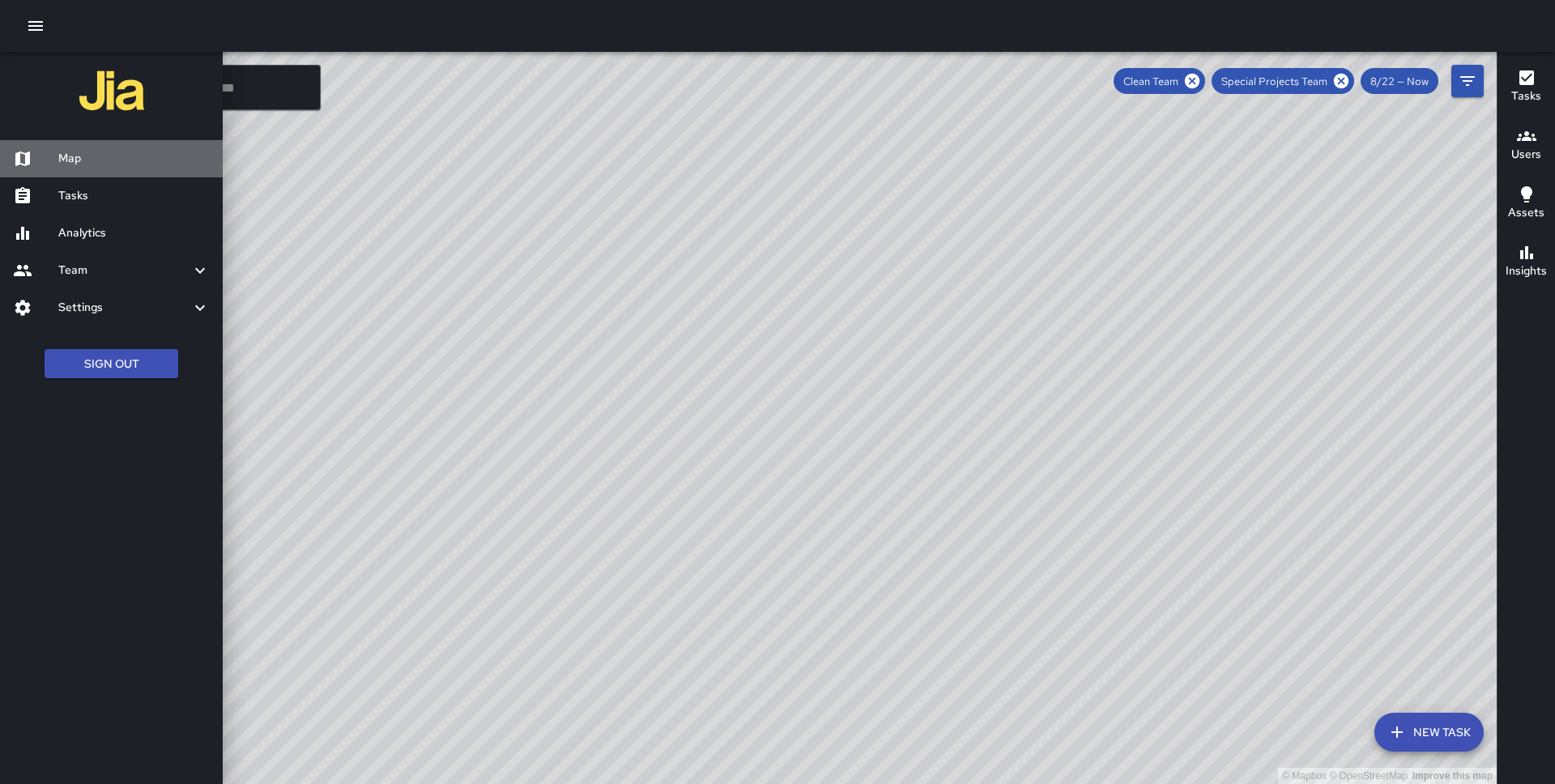
click at [81, 146] on link "Map" at bounding box center [111, 159] width 223 height 37
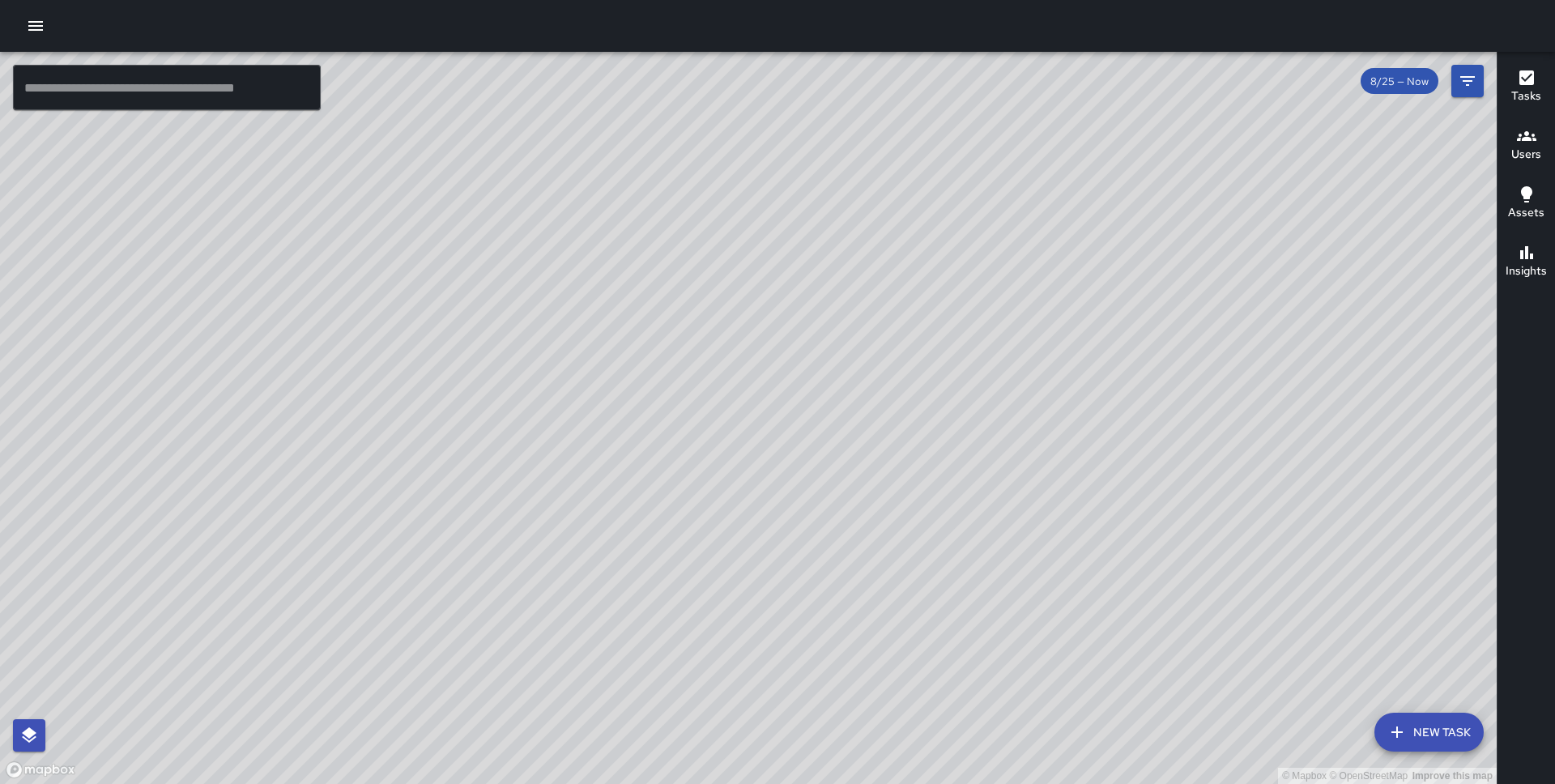
drag, startPoint x: 989, startPoint y: 467, endPoint x: 952, endPoint y: 392, distance: 83.6
click at [952, 392] on div "© Mapbox © OpenStreetMap Improve this map" at bounding box center [748, 418] width 1497 height 732
